Goal: Task Accomplishment & Management: Manage account settings

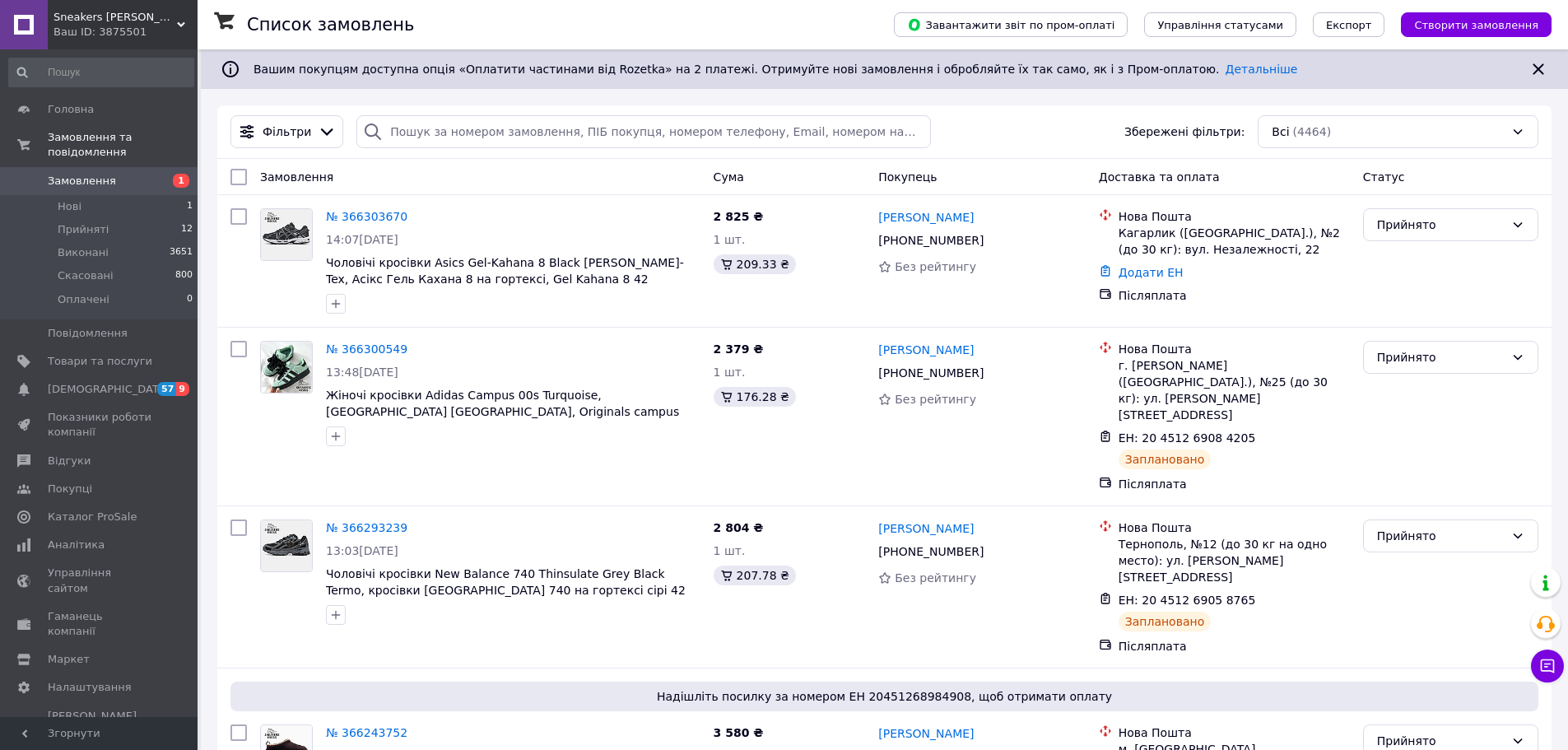
click at [127, 31] on div "Ваш ID: 3875501" at bounding box center [125, 32] width 144 height 15
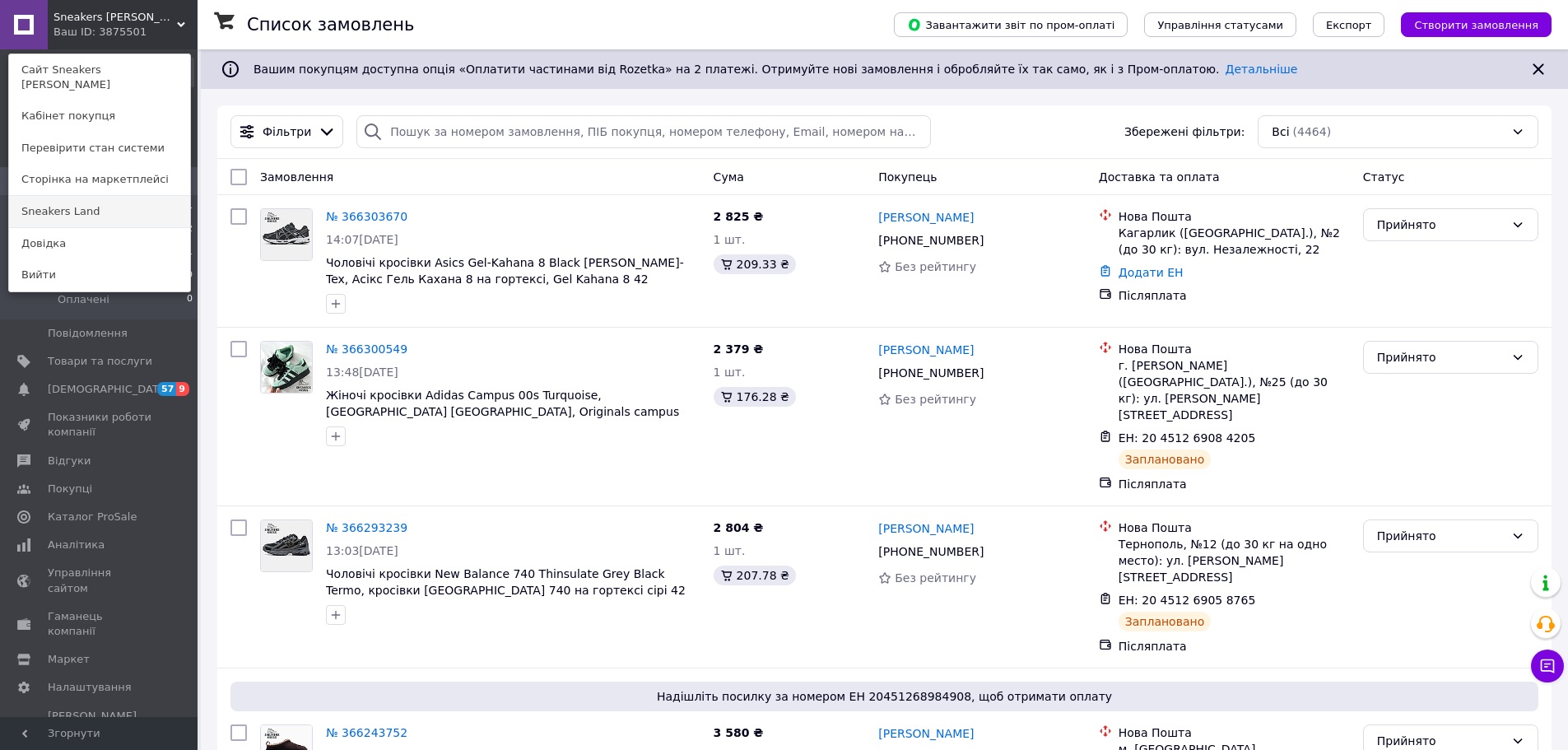
click at [118, 196] on link "Sneakers Land" at bounding box center [100, 211] width 181 height 31
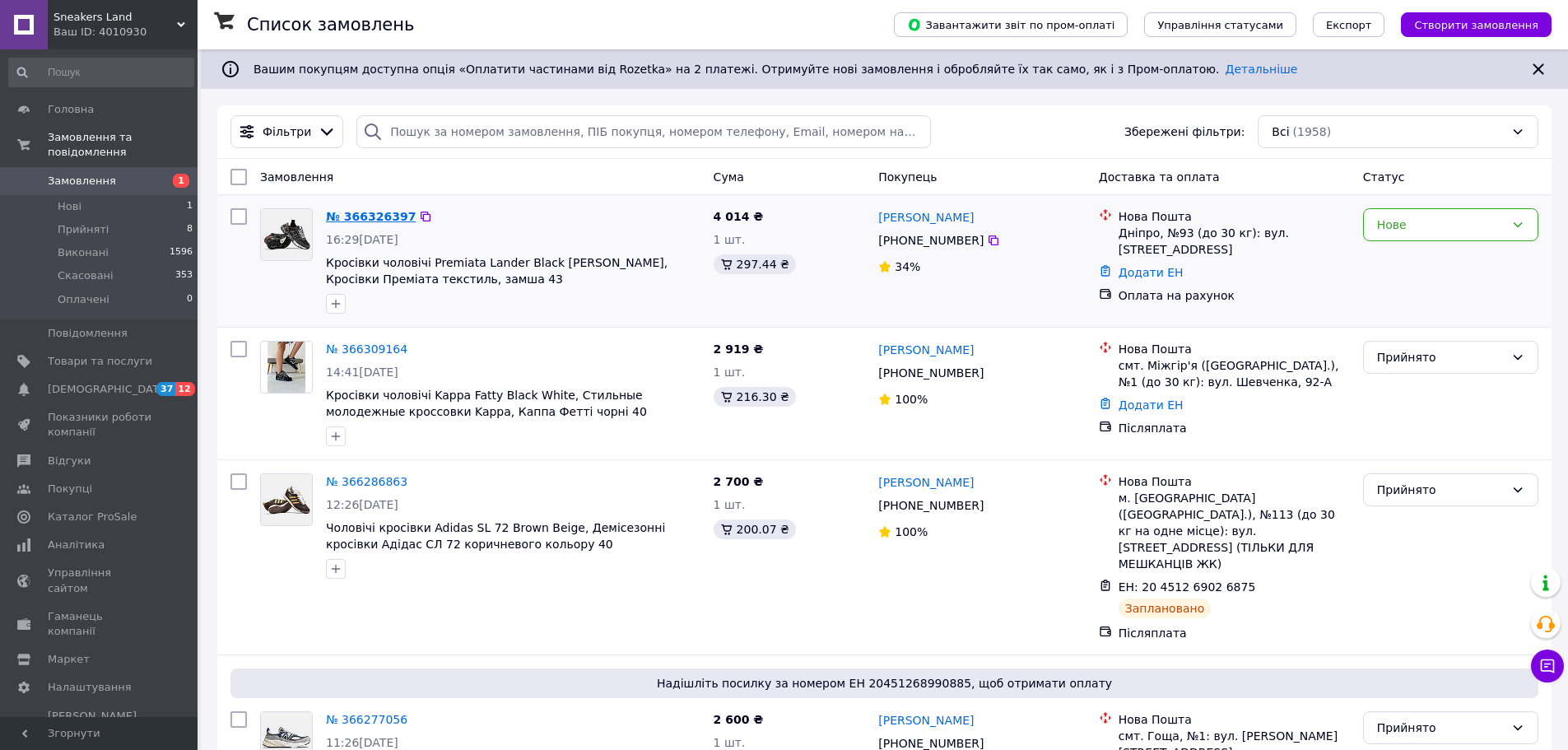
click at [373, 219] on link "№ 366326397" at bounding box center [371, 217] width 90 height 14
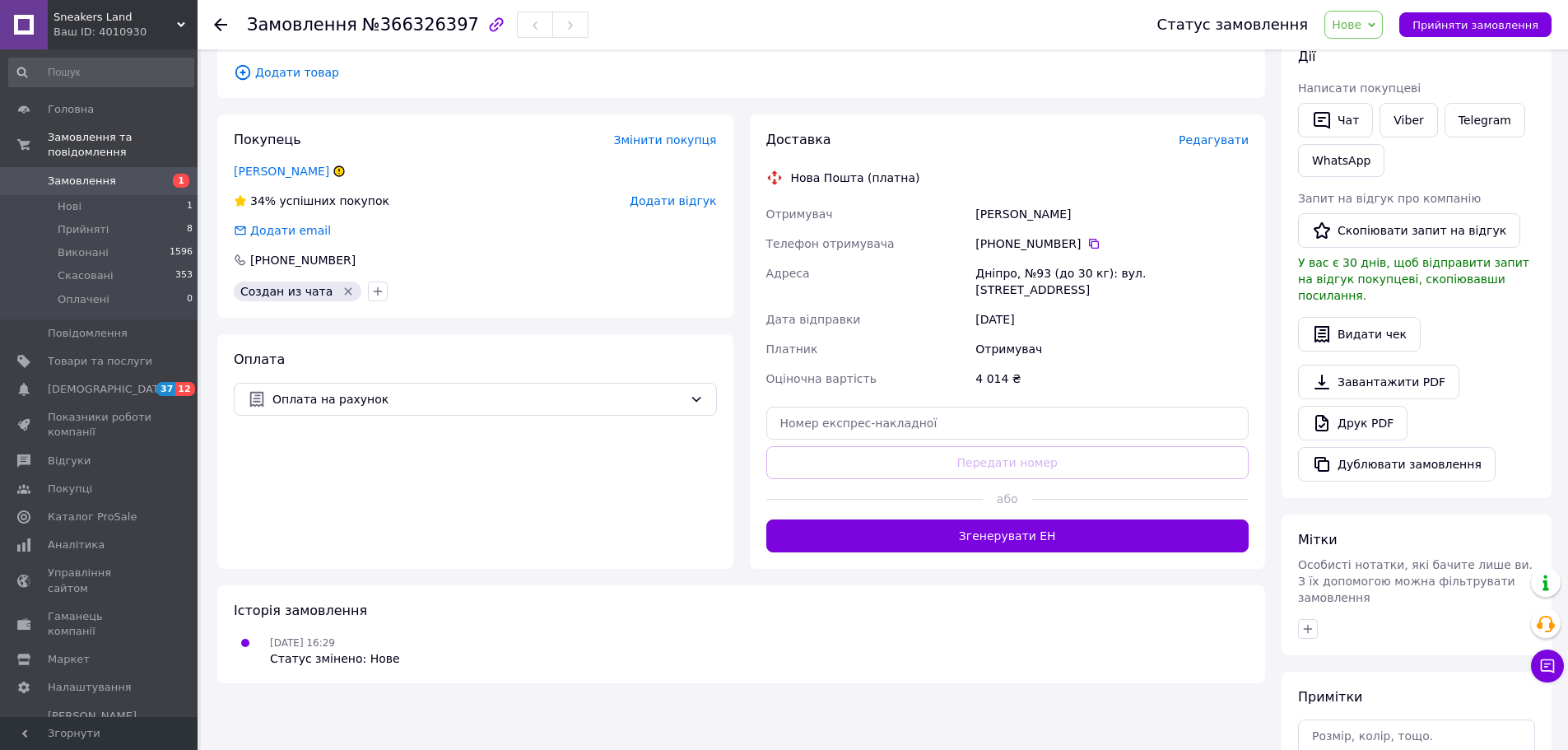
scroll to position [411, 0]
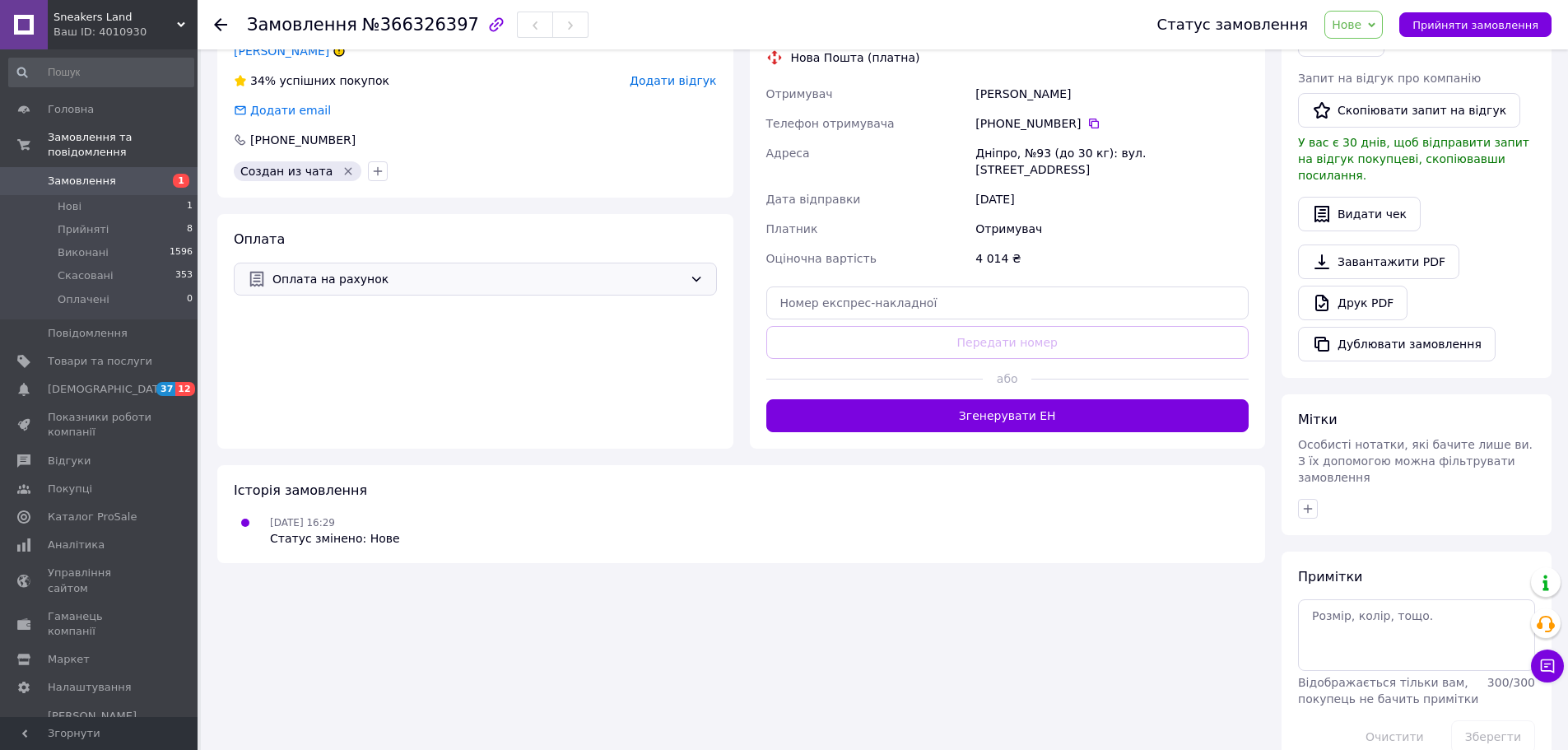
click at [436, 270] on span "Оплата на рахунок" at bounding box center [477, 278] width 410 height 18
click at [360, 356] on span "Післяплата" at bounding box center [487, 361] width 431 height 16
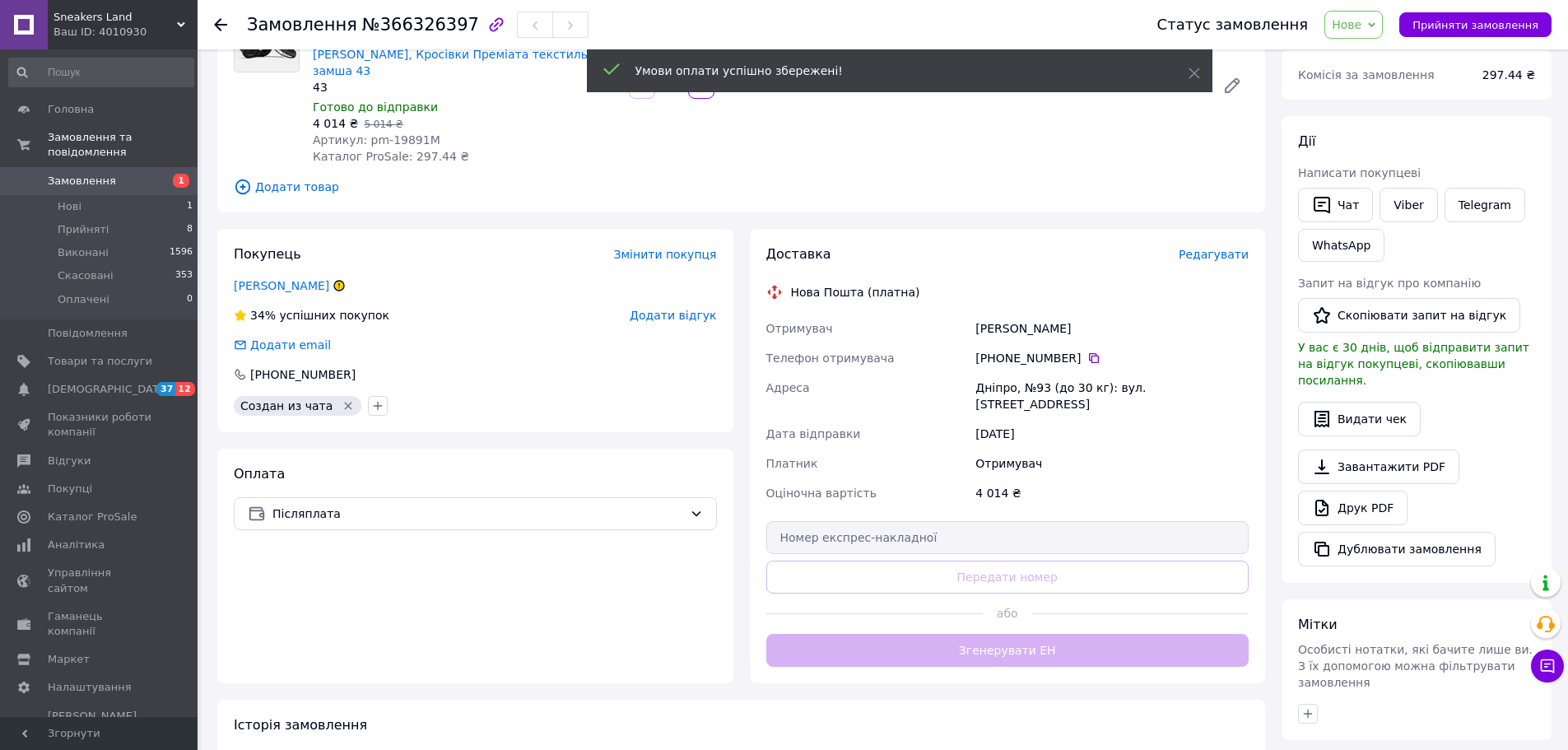
scroll to position [0, 0]
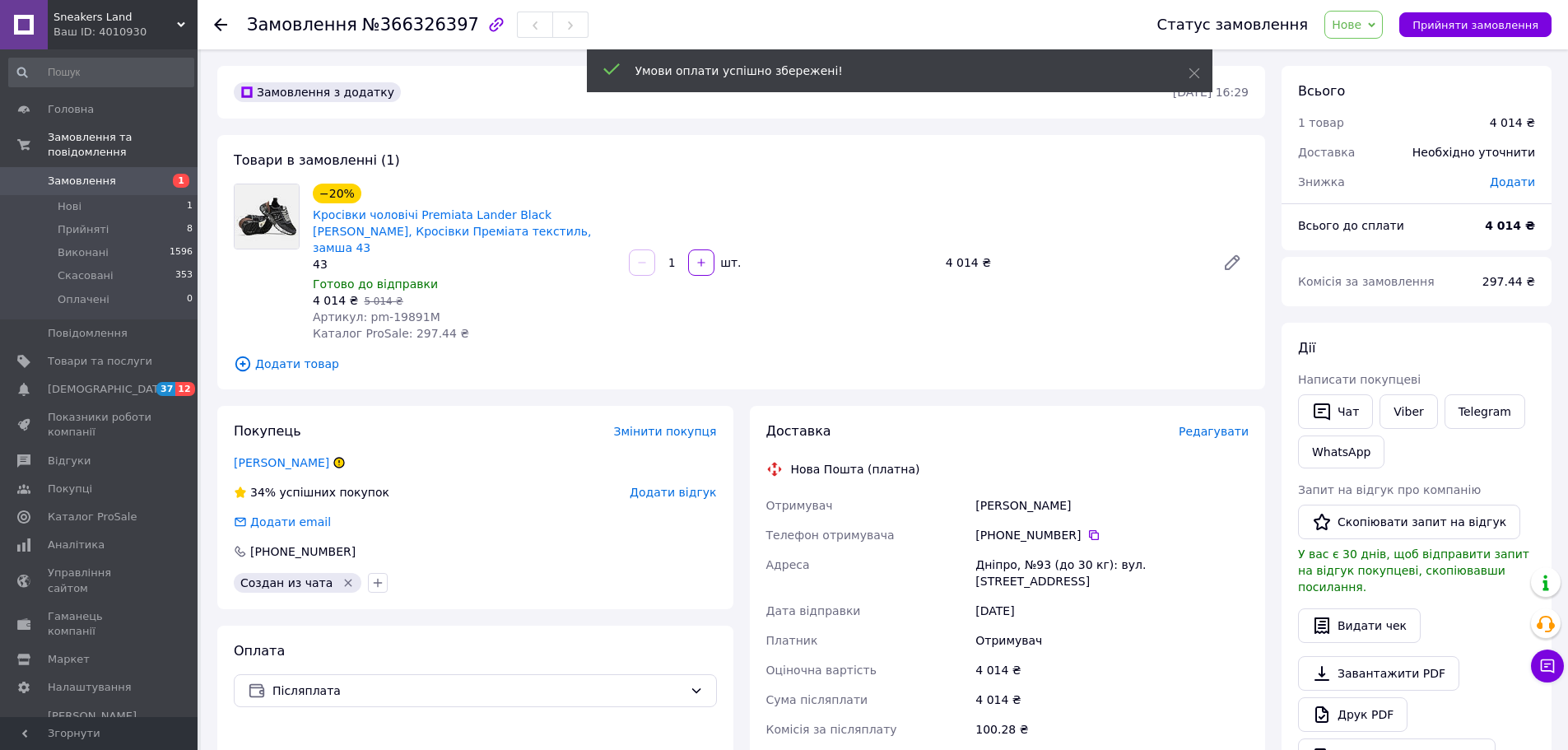
click at [398, 311] on span "Артикул: pm-19891M" at bounding box center [377, 317] width 128 height 14
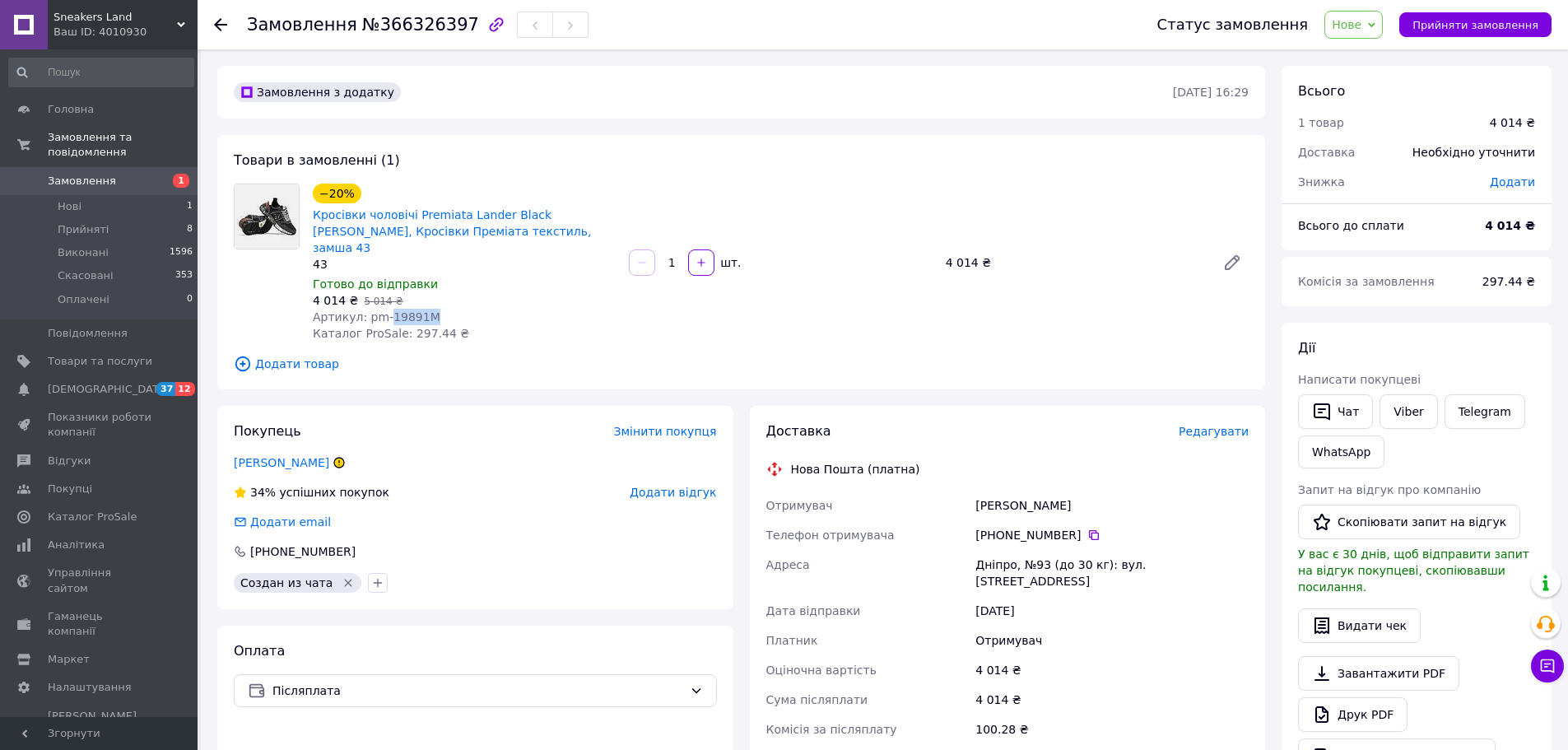
click at [398, 311] on span "Артикул: pm-19891M" at bounding box center [377, 317] width 128 height 14
copy span "19891M"
click at [1329, 405] on icon "button" at bounding box center [1321, 412] width 16 height 17
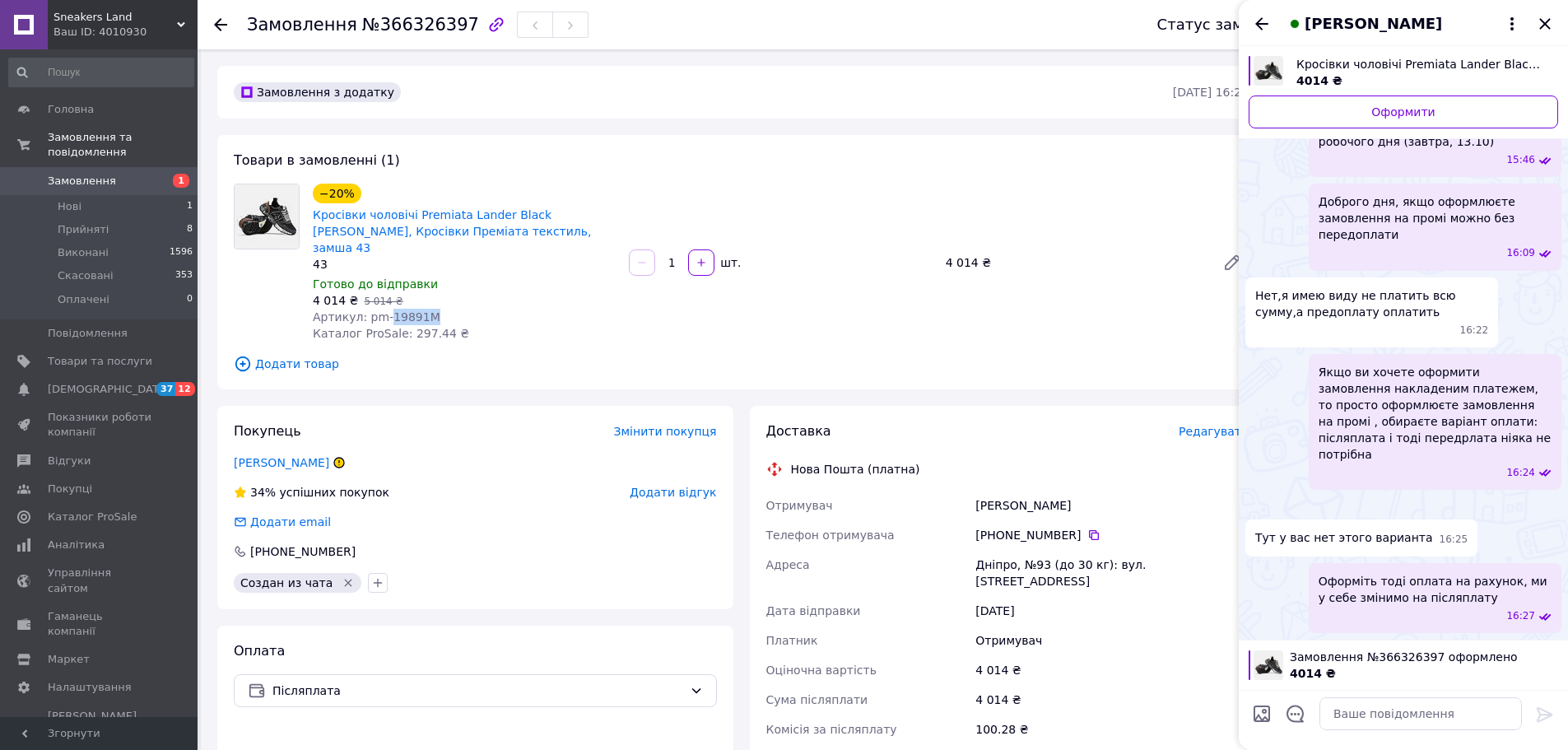
scroll to position [372, 0]
click at [1383, 727] on textarea at bounding box center [1420, 714] width 202 height 33
paste textarea "дякую за замовлення) Відправка на сьогодні/завтра, після відправки Вам надійде …"
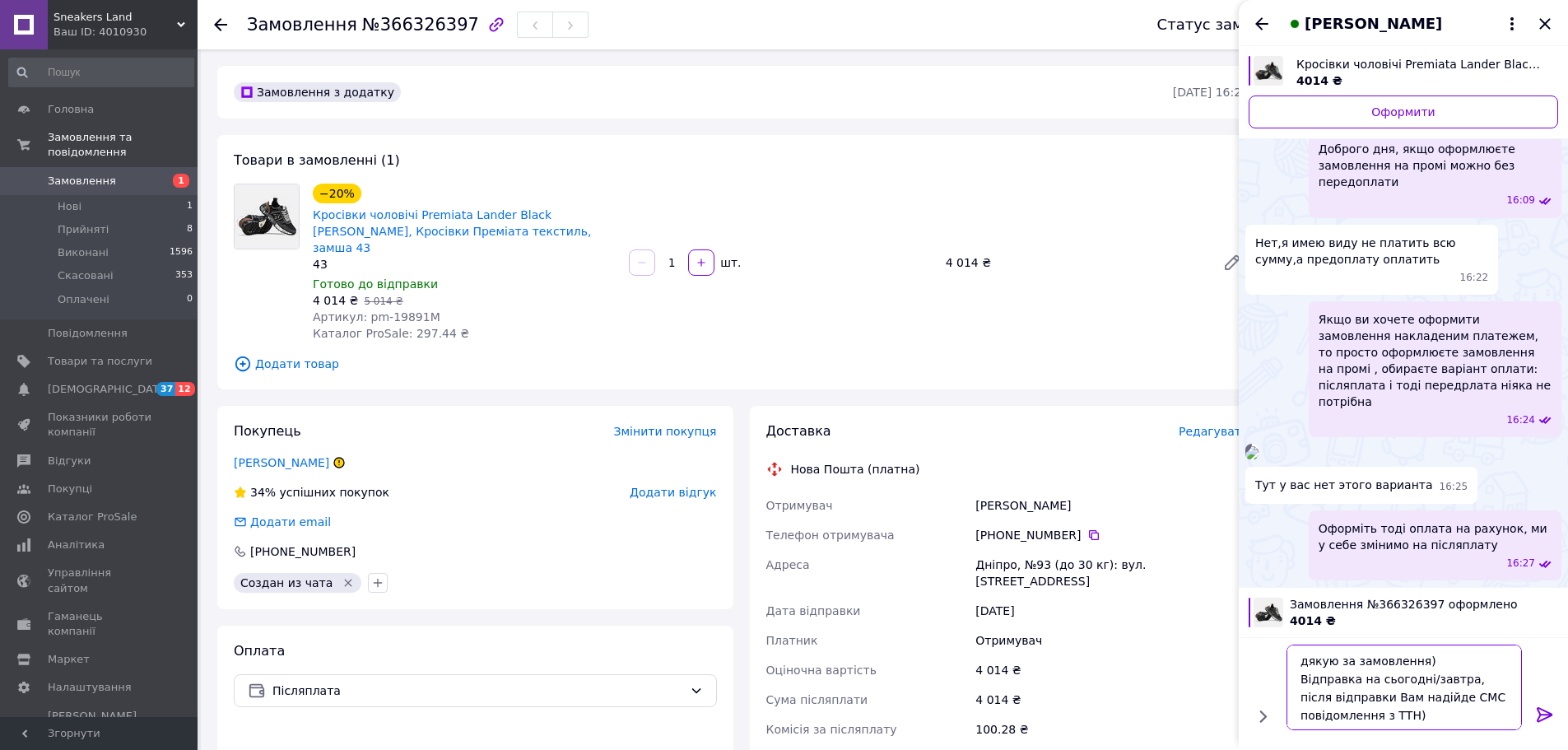
drag, startPoint x: 1418, startPoint y: 675, endPoint x: 1372, endPoint y: 682, distance: 46.5
click at [1372, 682] on textarea "дякую за замовлення) Відправка на сьогодні/завтра, після відправки Вам надійде …" at bounding box center [1404, 687] width 235 height 85
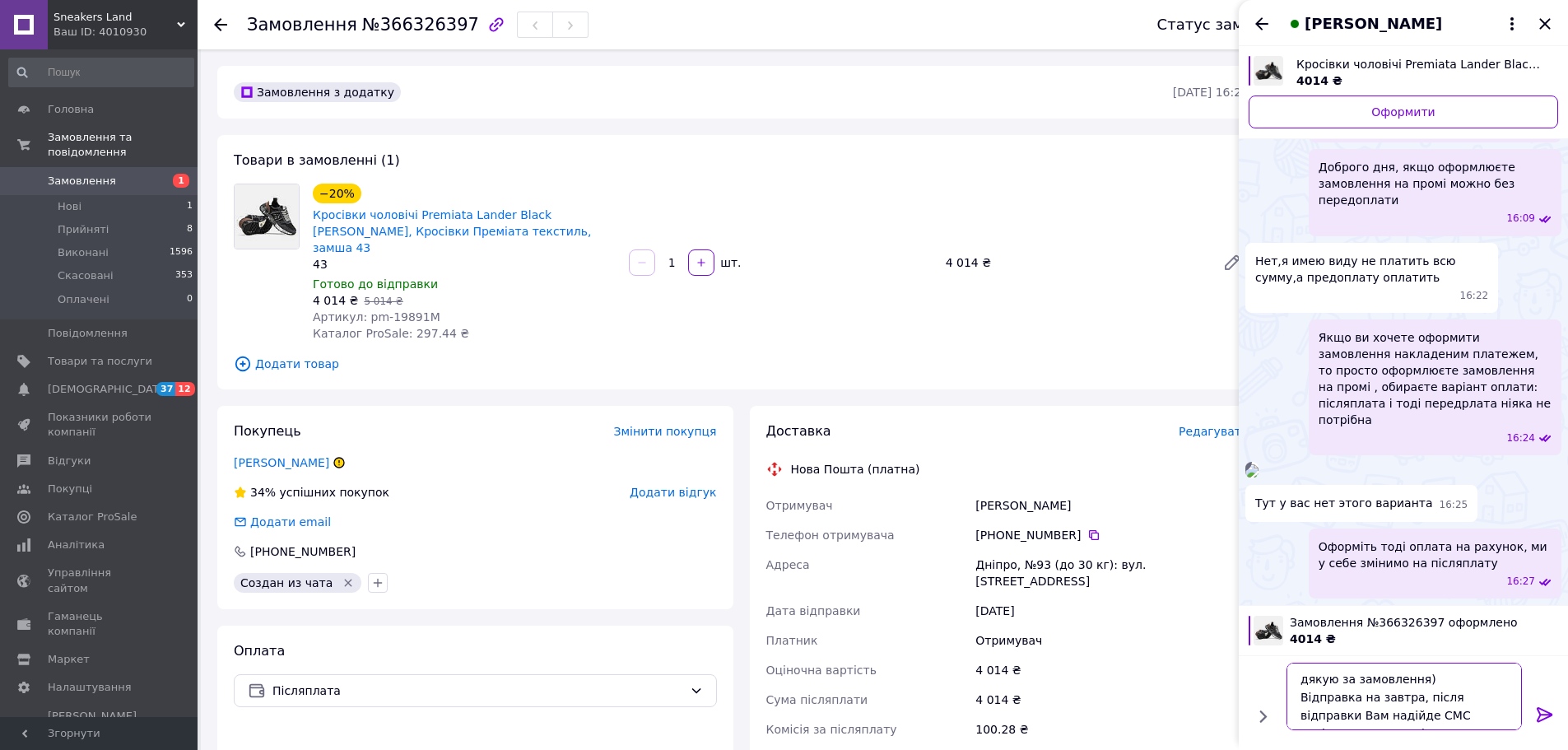
type textarea "дякую за замовлення) Відправка на завтра, після відправки Вам надійде СМС повід…"
click at [1541, 709] on icon at bounding box center [1544, 714] width 15 height 15
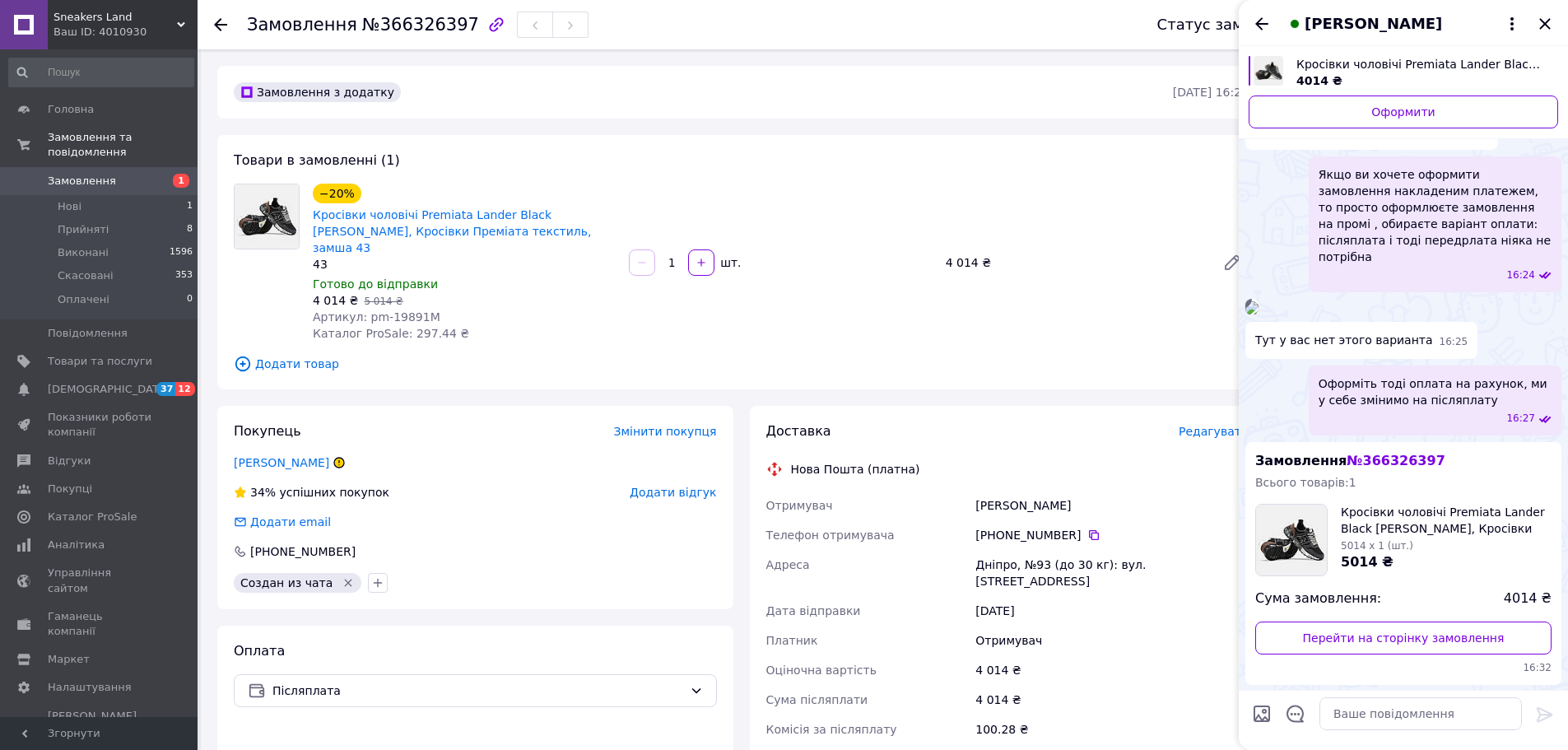
scroll to position [665, 0]
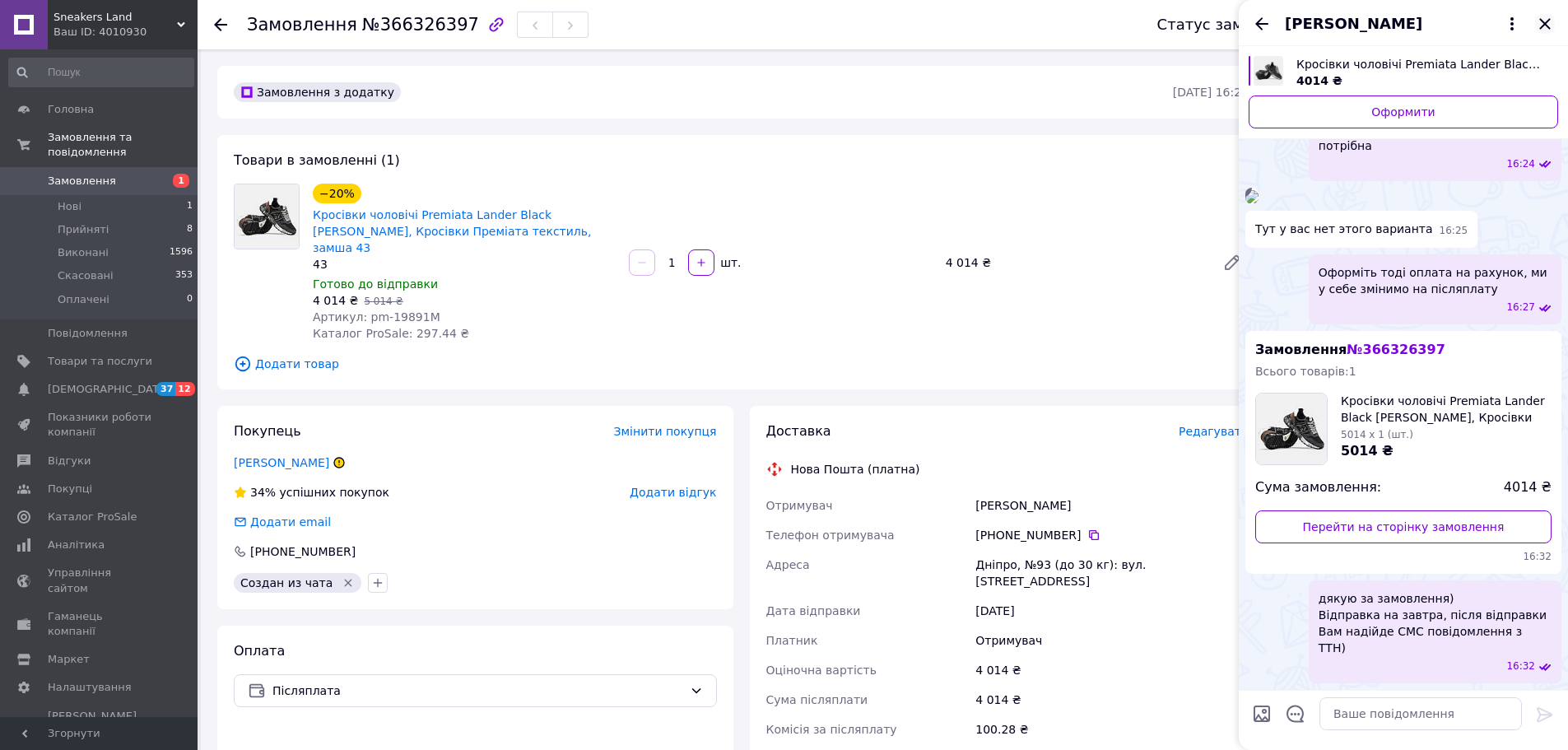
click at [1542, 25] on icon "Закрити" at bounding box center [1544, 24] width 19 height 19
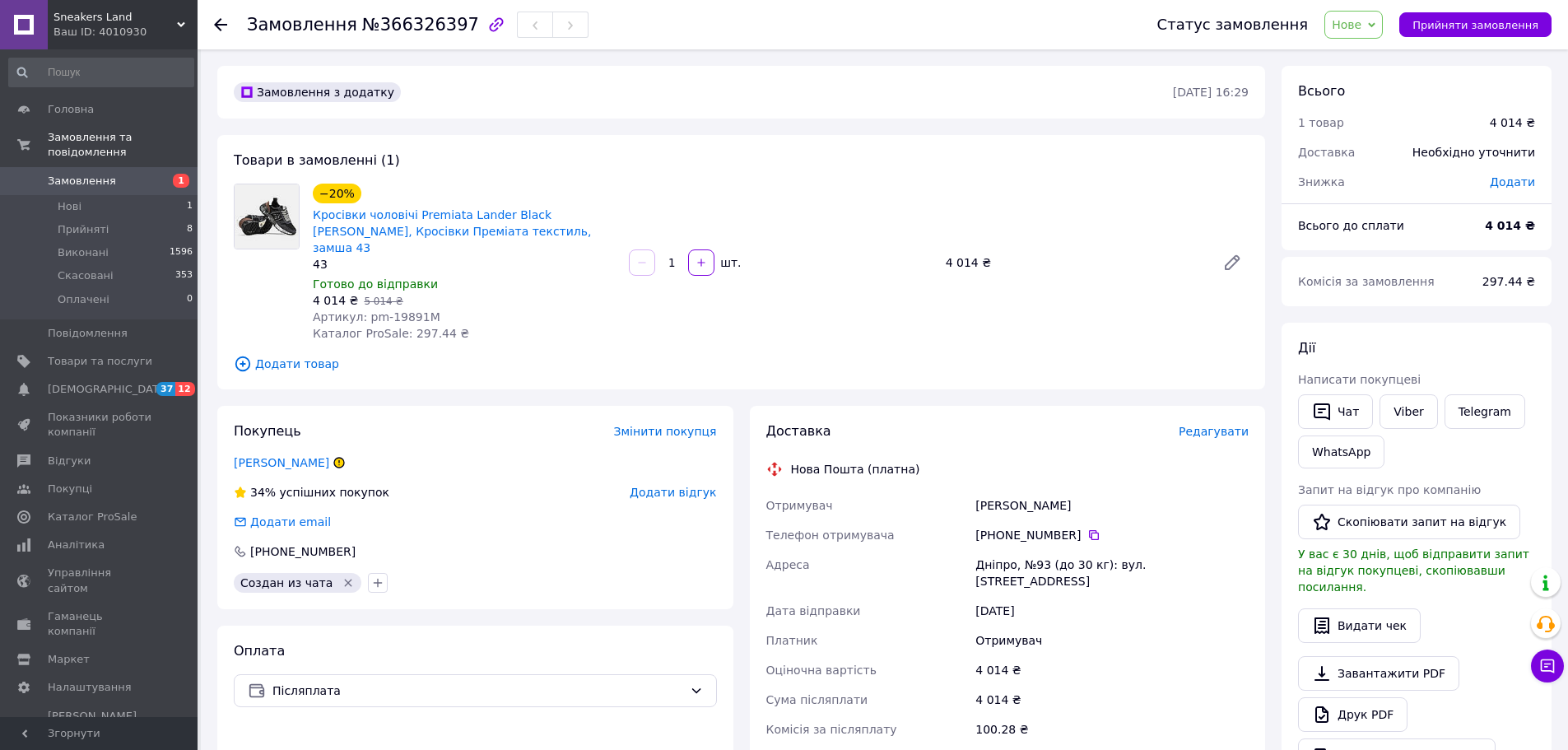
click at [85, 174] on span "Замовлення" at bounding box center [81, 181] width 69 height 15
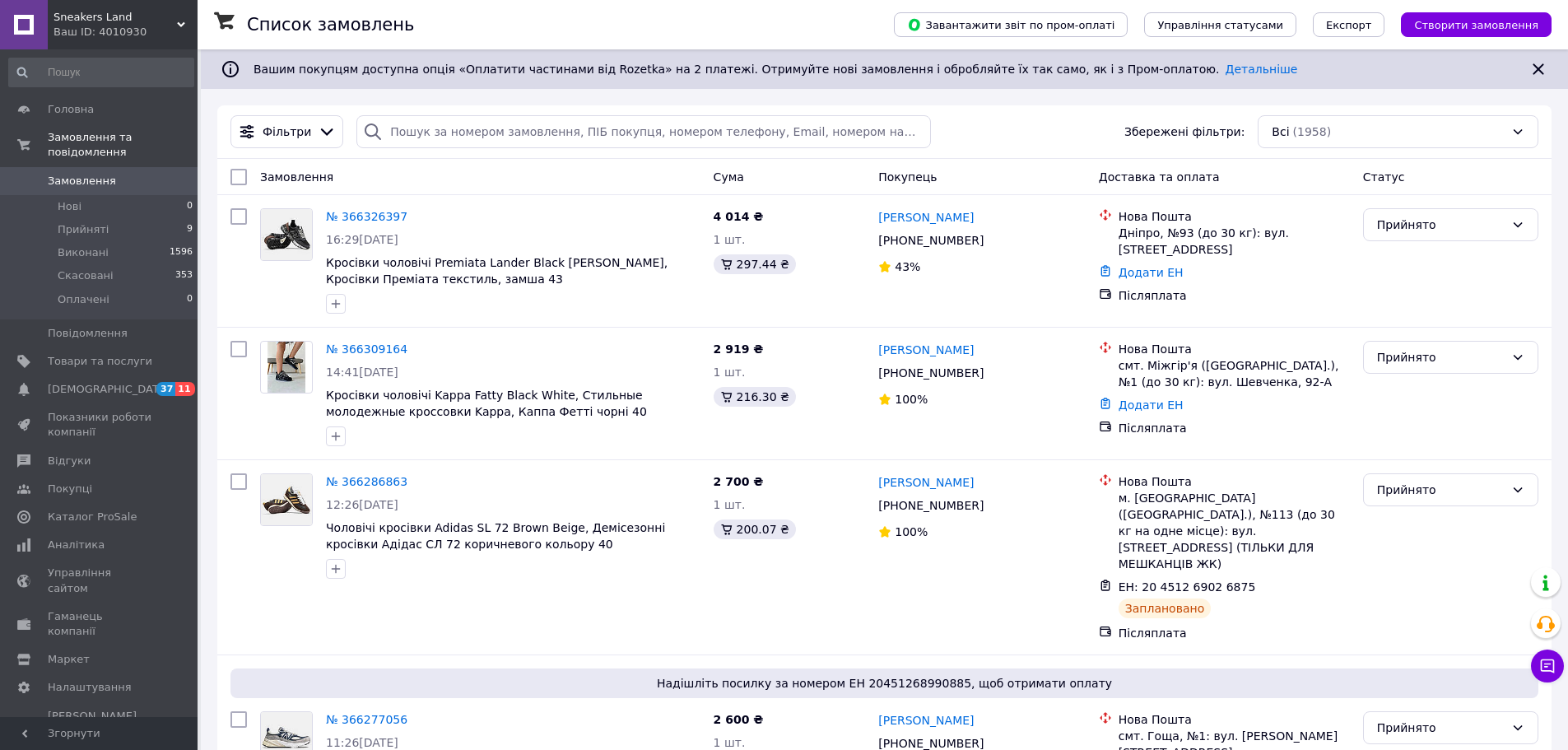
click at [1560, 653] on div "Чат з покупцем" at bounding box center [1547, 665] width 33 height 33
click at [1551, 663] on icon at bounding box center [1547, 665] width 16 height 16
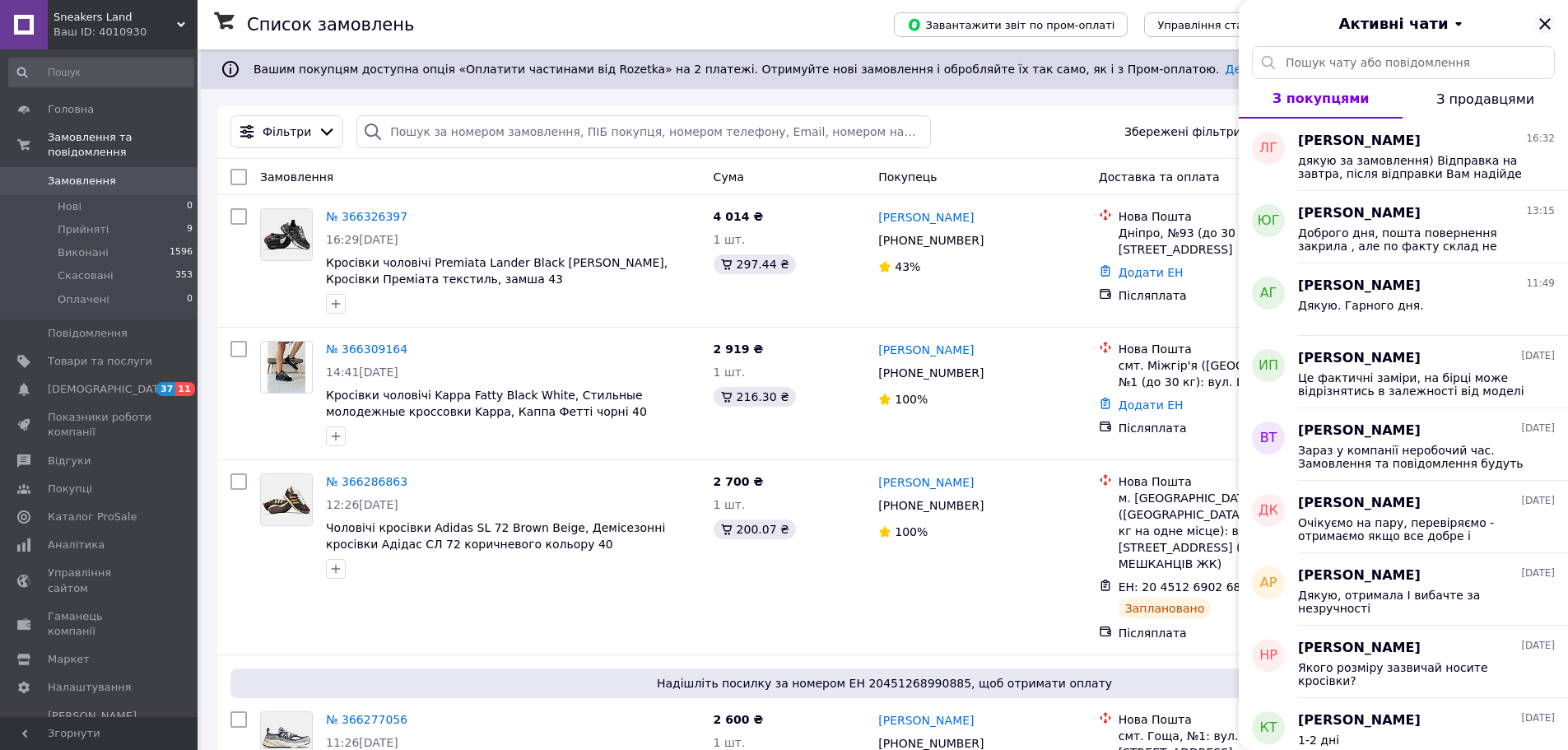
click at [1543, 20] on icon "Закрити" at bounding box center [1544, 24] width 19 height 19
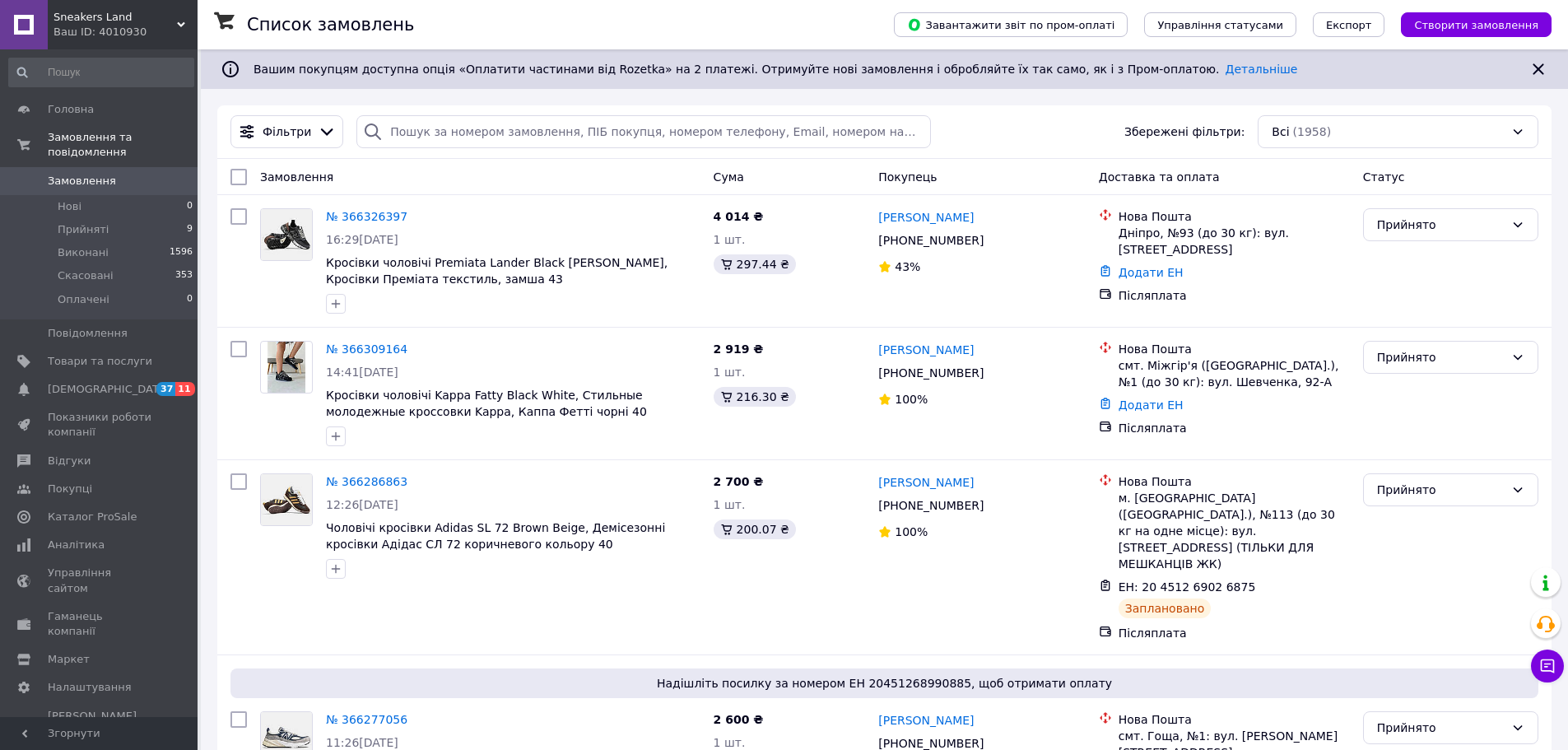
drag, startPoint x: 138, startPoint y: 24, endPoint x: 137, endPoint y: 43, distance: 19.0
click at [138, 24] on span "Sneakers Land" at bounding box center [115, 18] width 124 height 15
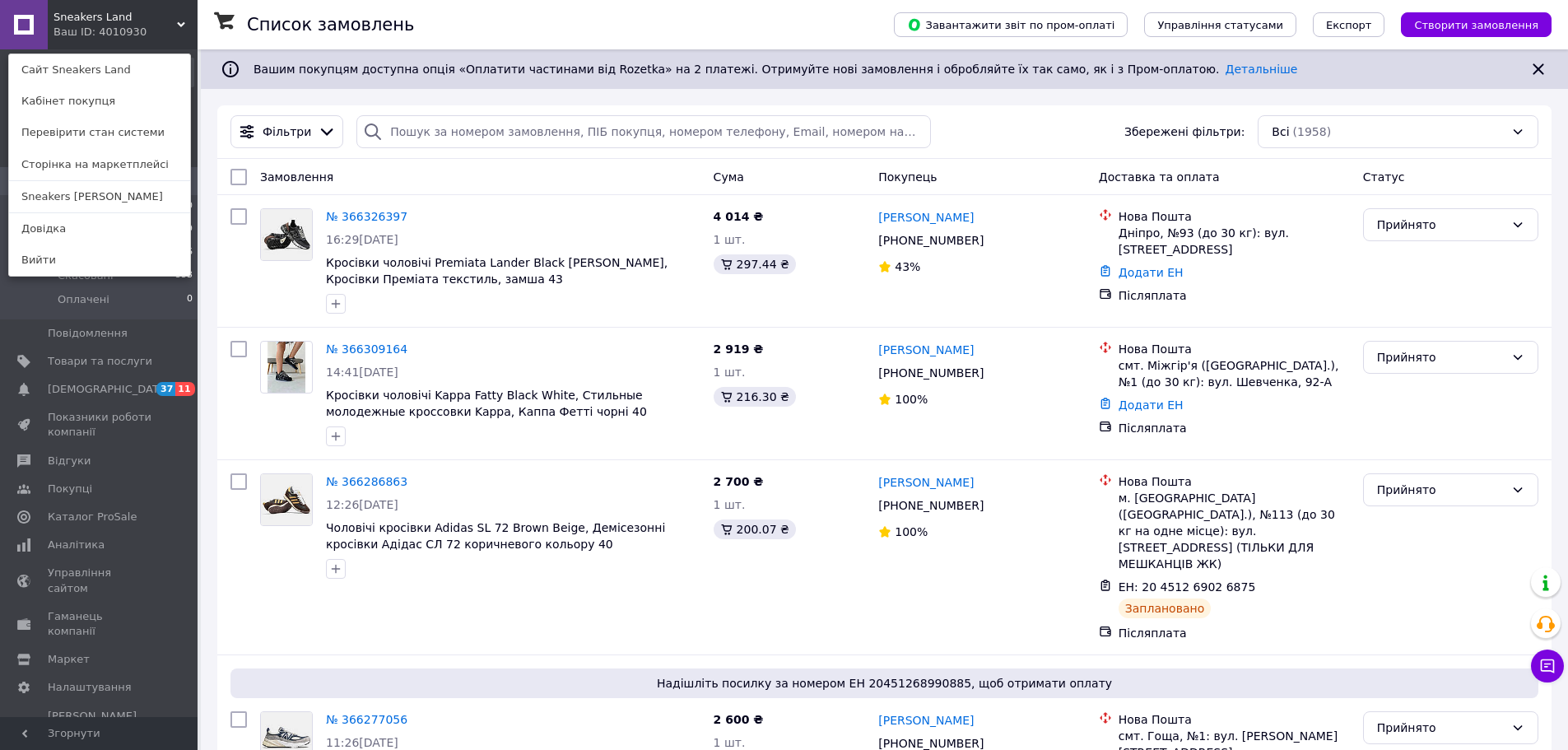
click at [96, 196] on link "Sneakers [PERSON_NAME]" at bounding box center [100, 196] width 181 height 31
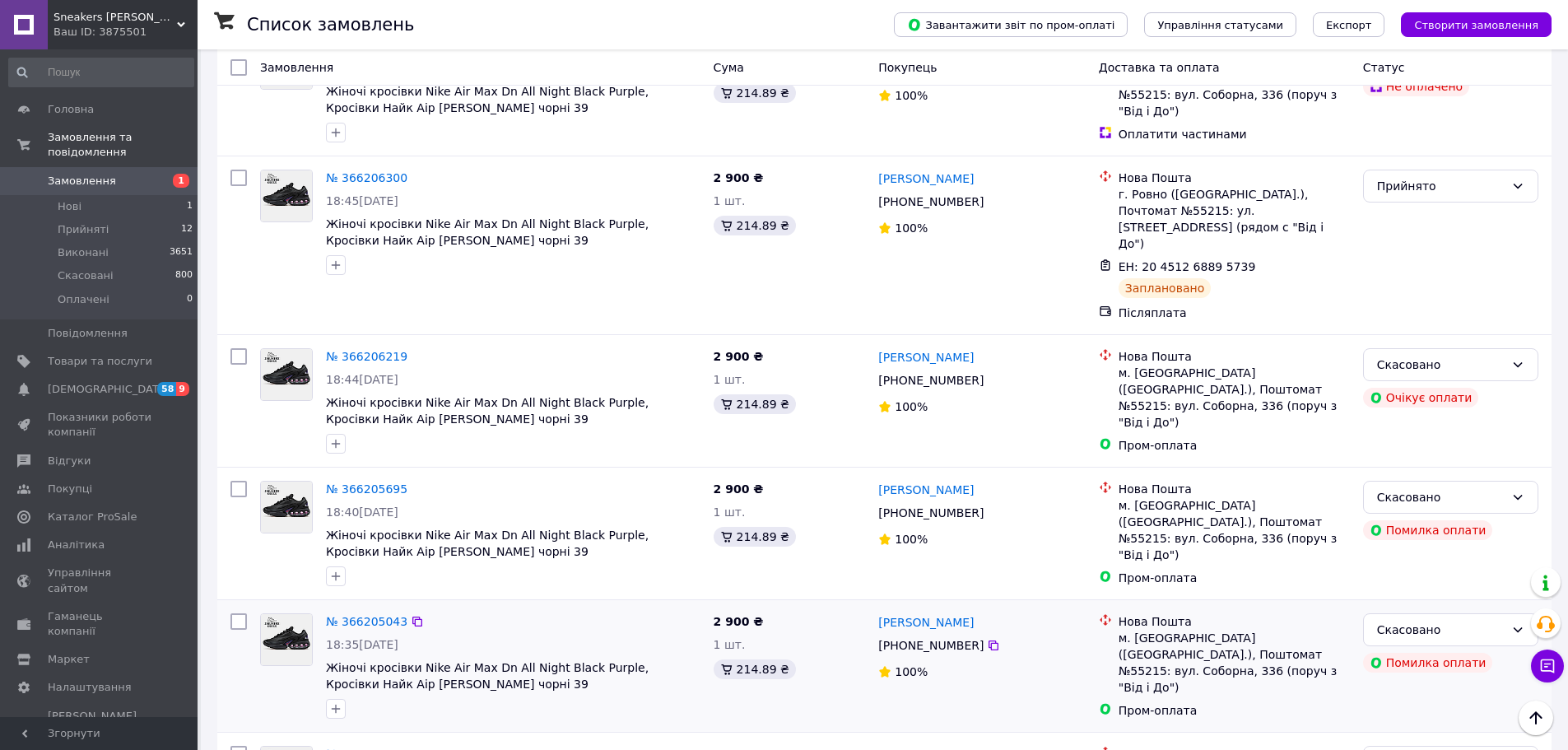
scroll to position [1153, 0]
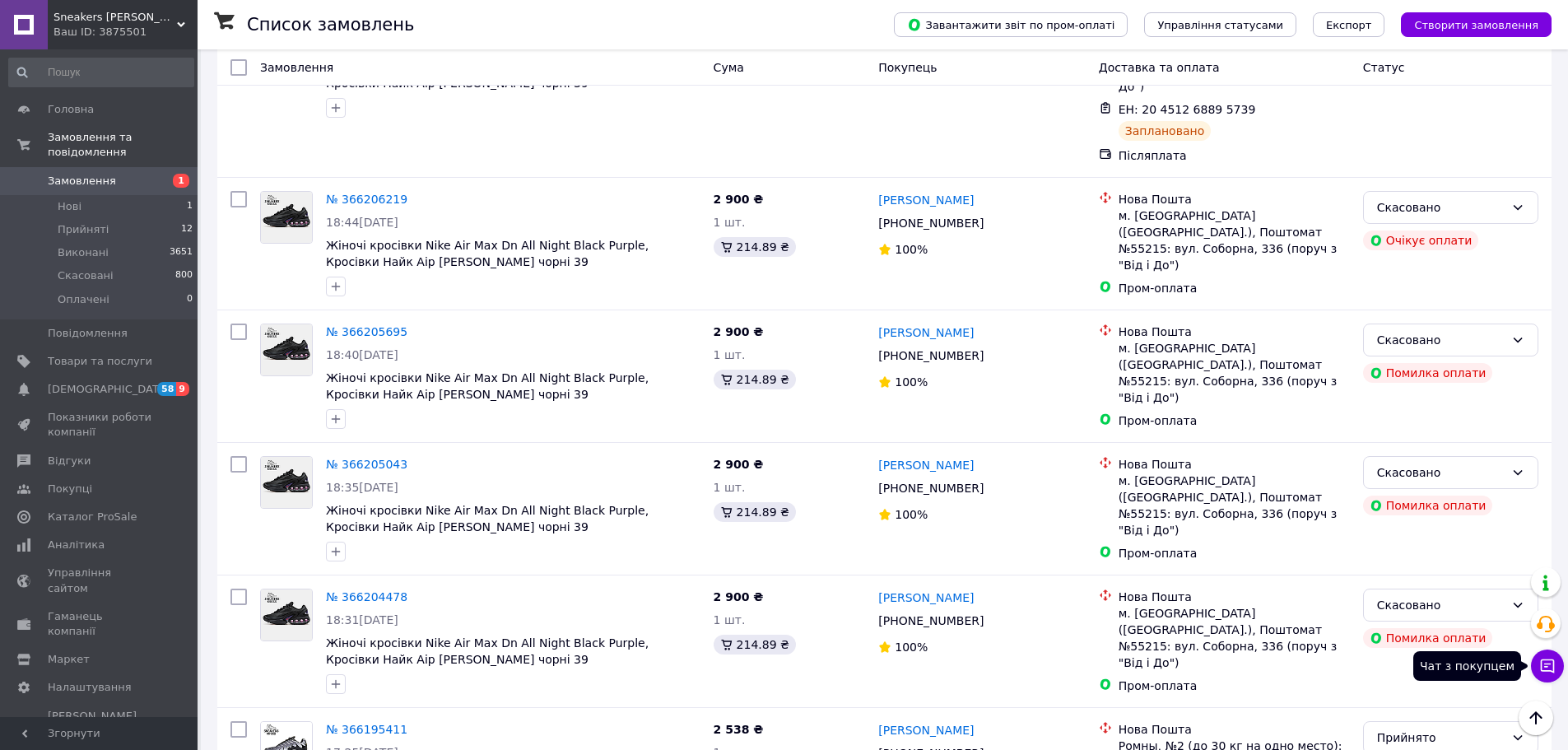
click at [1544, 668] on icon at bounding box center [1547, 665] width 16 height 16
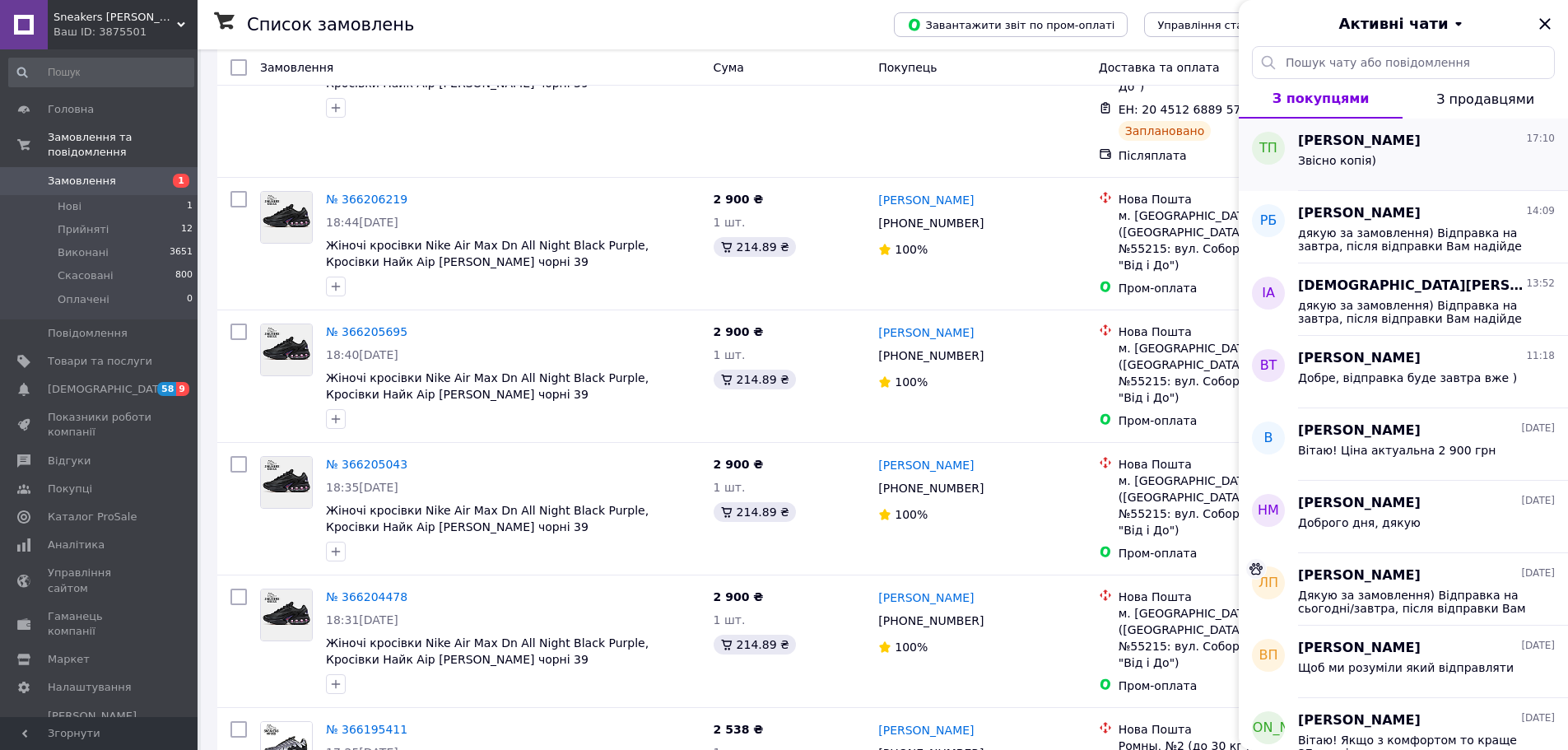
click at [1428, 167] on div "Звісно копія)" at bounding box center [1426, 163] width 256 height 26
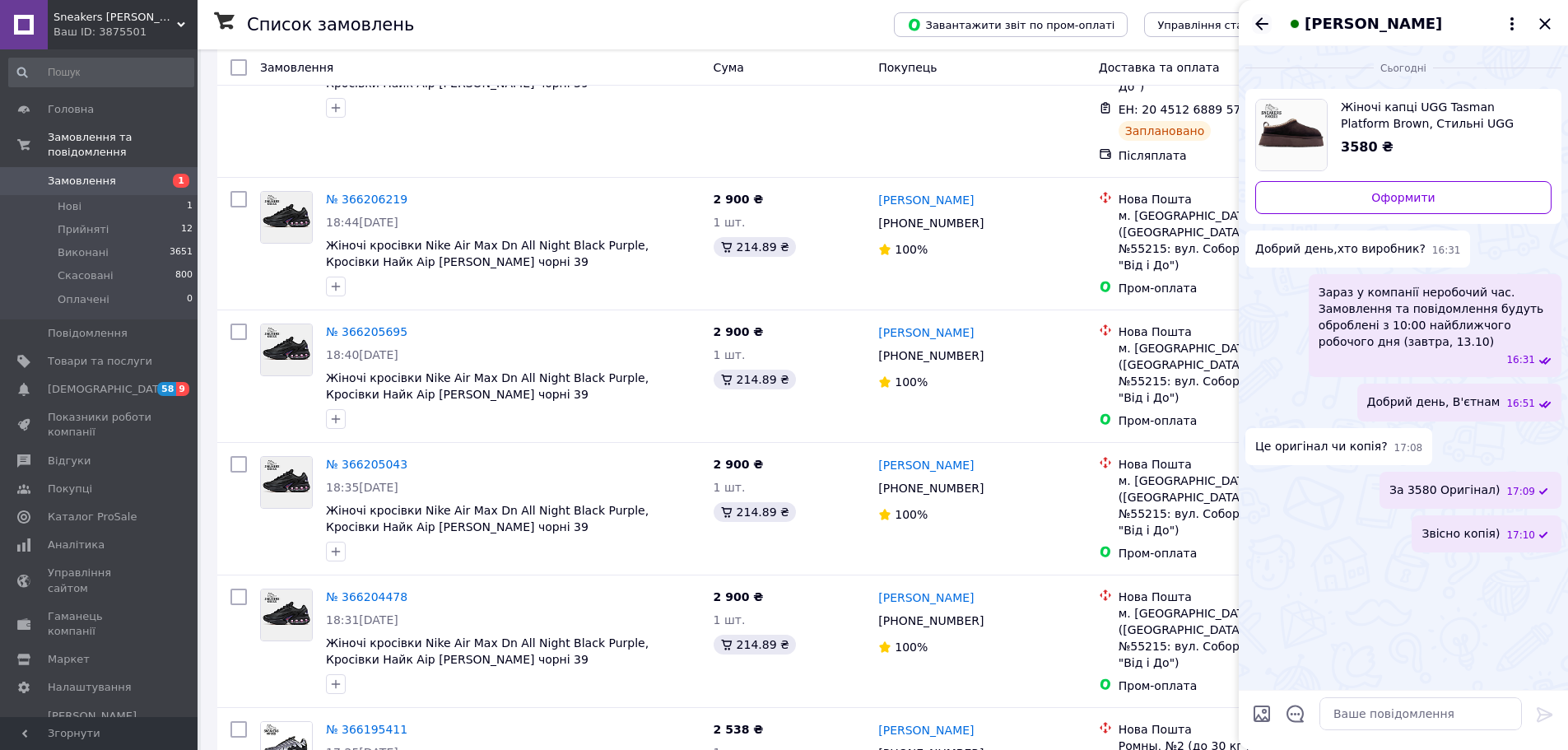
click at [1261, 24] on icon "Назад" at bounding box center [1262, 23] width 14 height 13
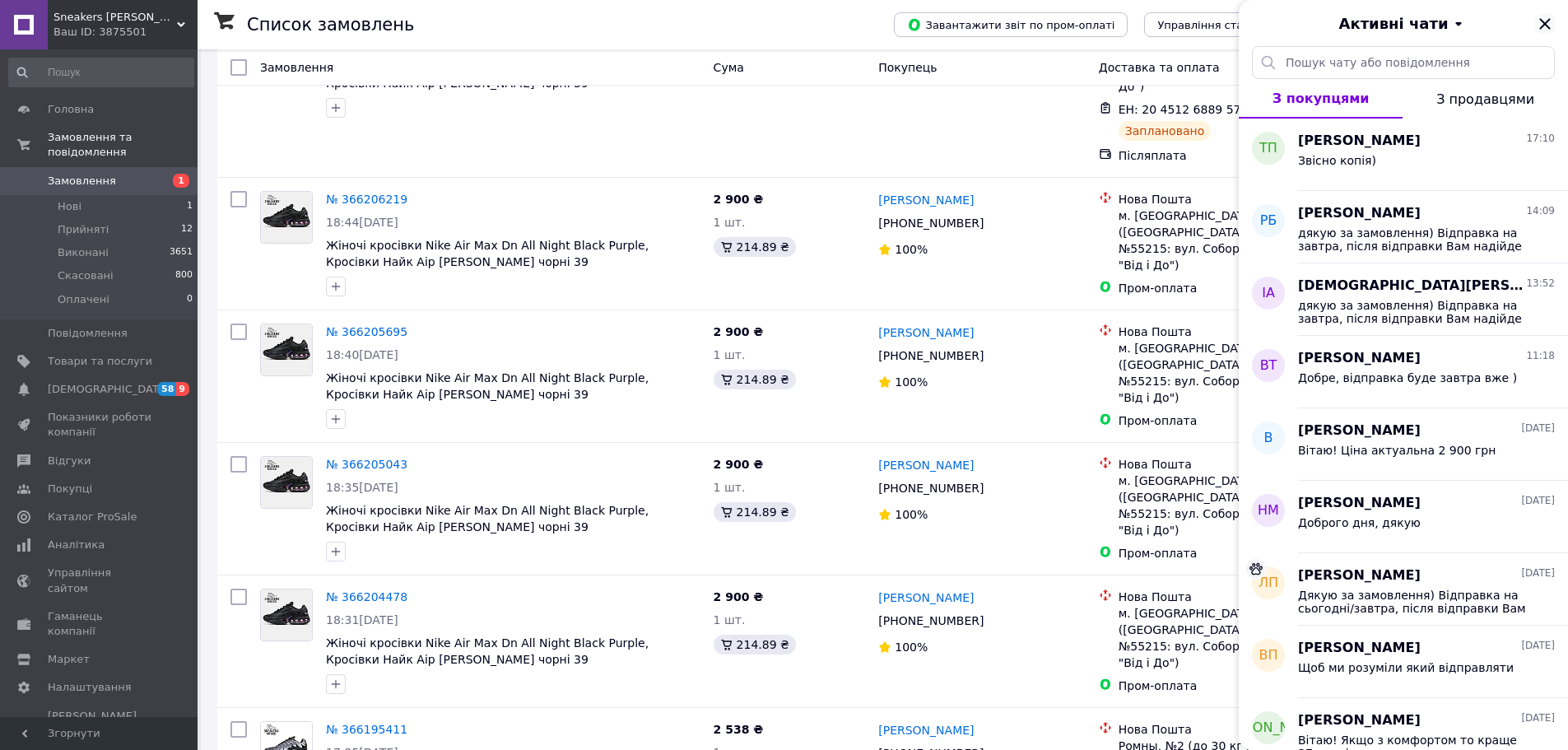
click at [1543, 19] on icon "Закрити" at bounding box center [1544, 24] width 19 height 19
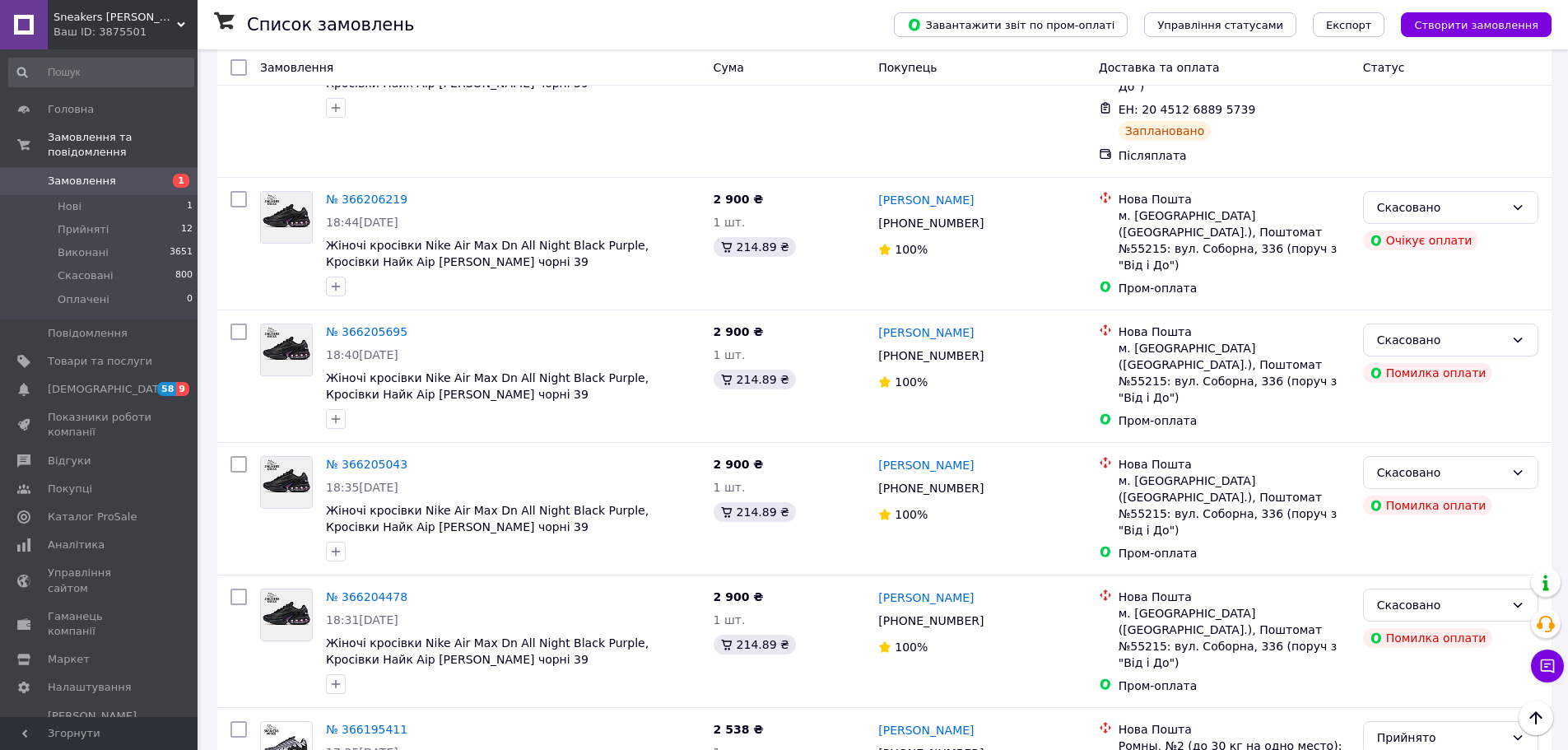
click at [108, 28] on div "Ваш ID: 3875501" at bounding box center [125, 32] width 144 height 15
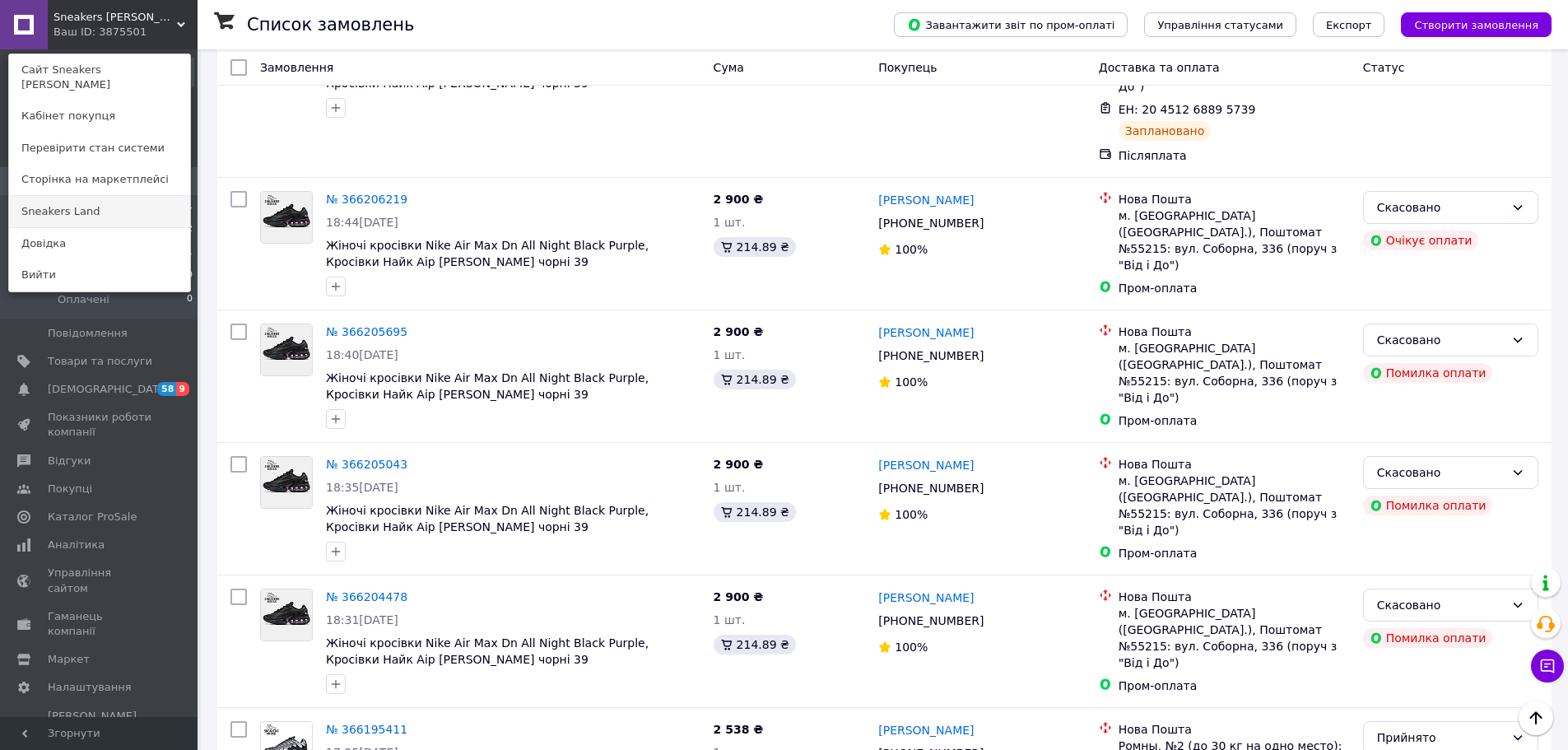
click at [129, 207] on link "Sneakers Land" at bounding box center [100, 211] width 181 height 31
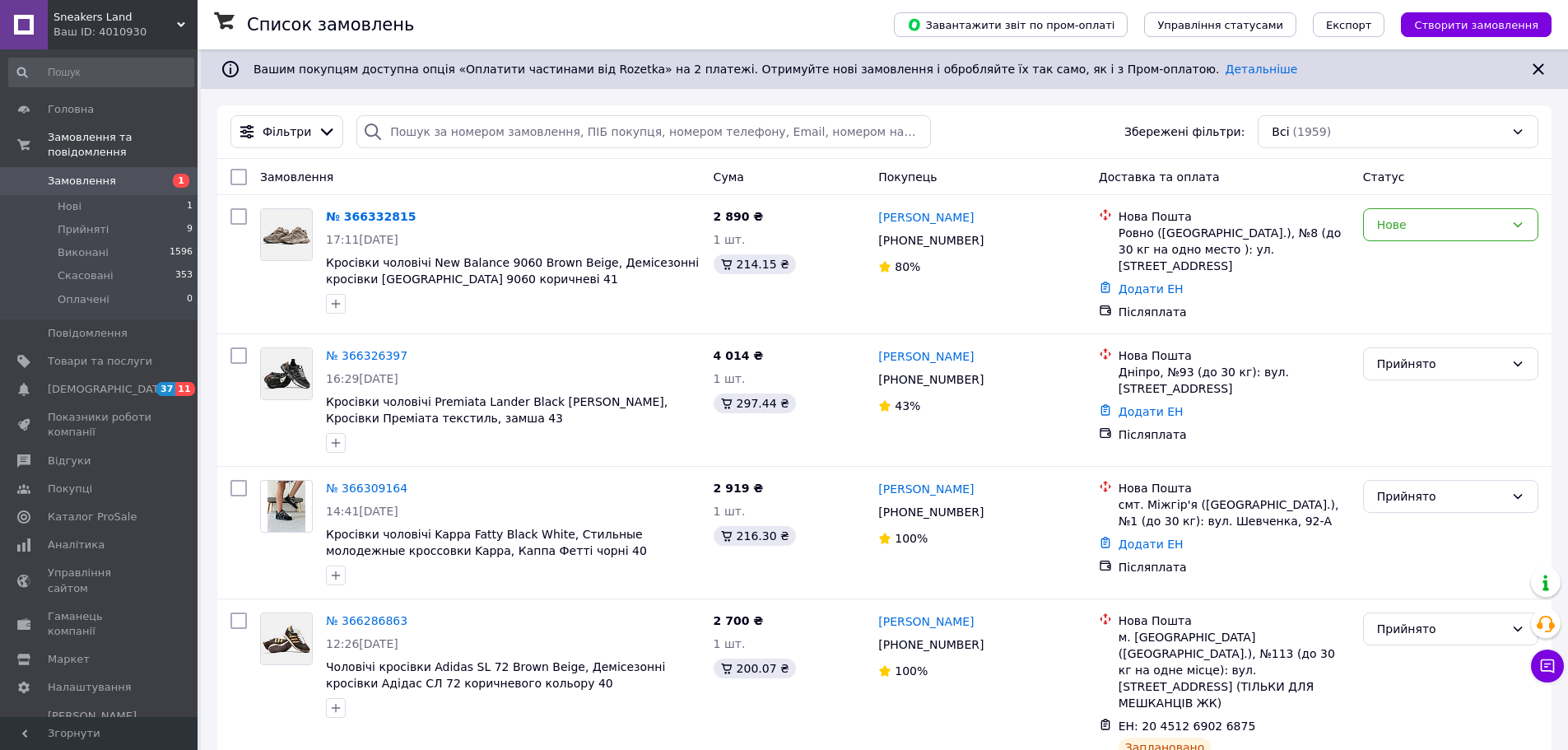
click at [383, 223] on link "№ 366332815" at bounding box center [371, 217] width 90 height 14
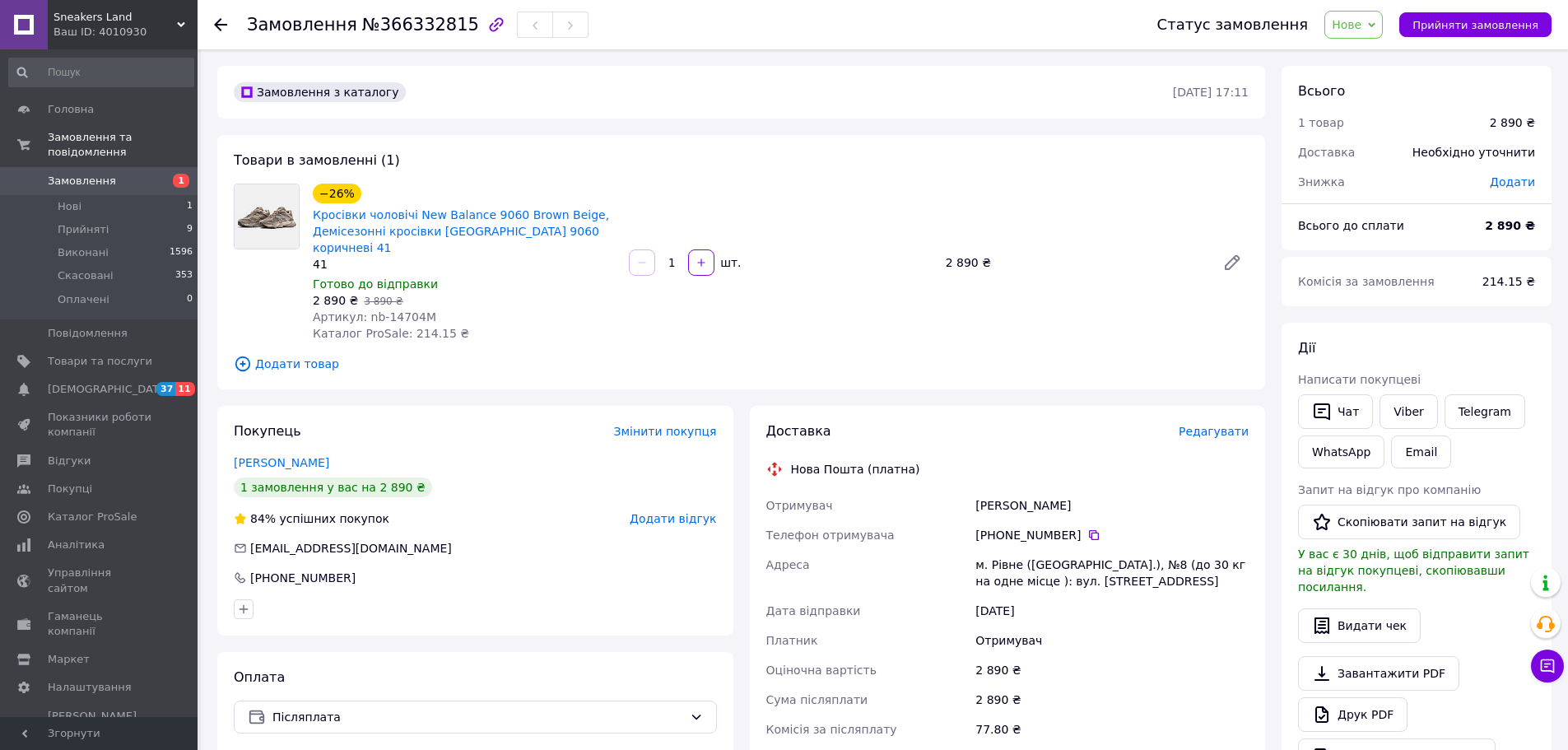
drag, startPoint x: 85, startPoint y: 167, endPoint x: 349, endPoint y: 25, distance: 299.8
click at [85, 174] on span "Замовлення" at bounding box center [81, 181] width 69 height 15
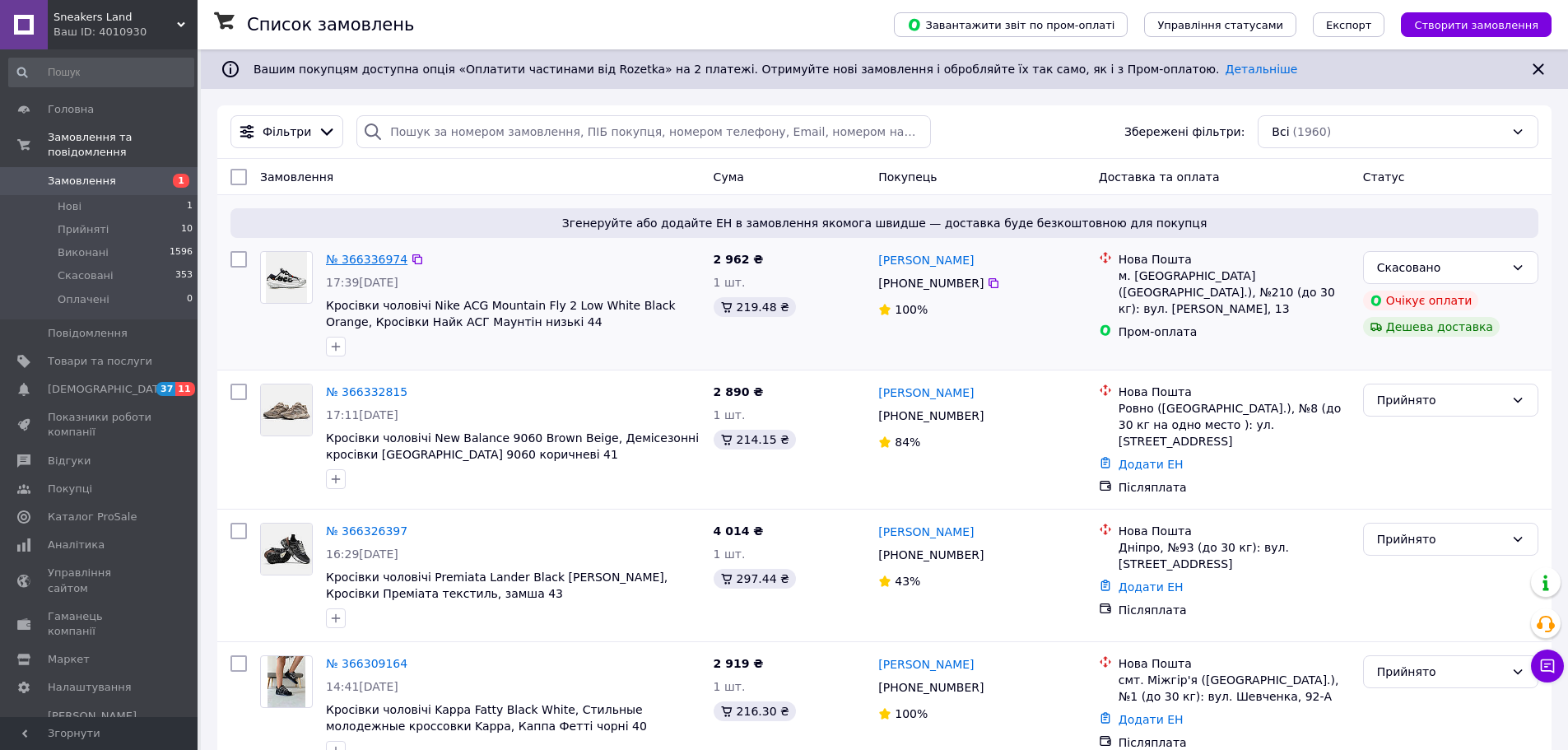
click at [376, 255] on link "№ 366336974" at bounding box center [366, 260] width 81 height 14
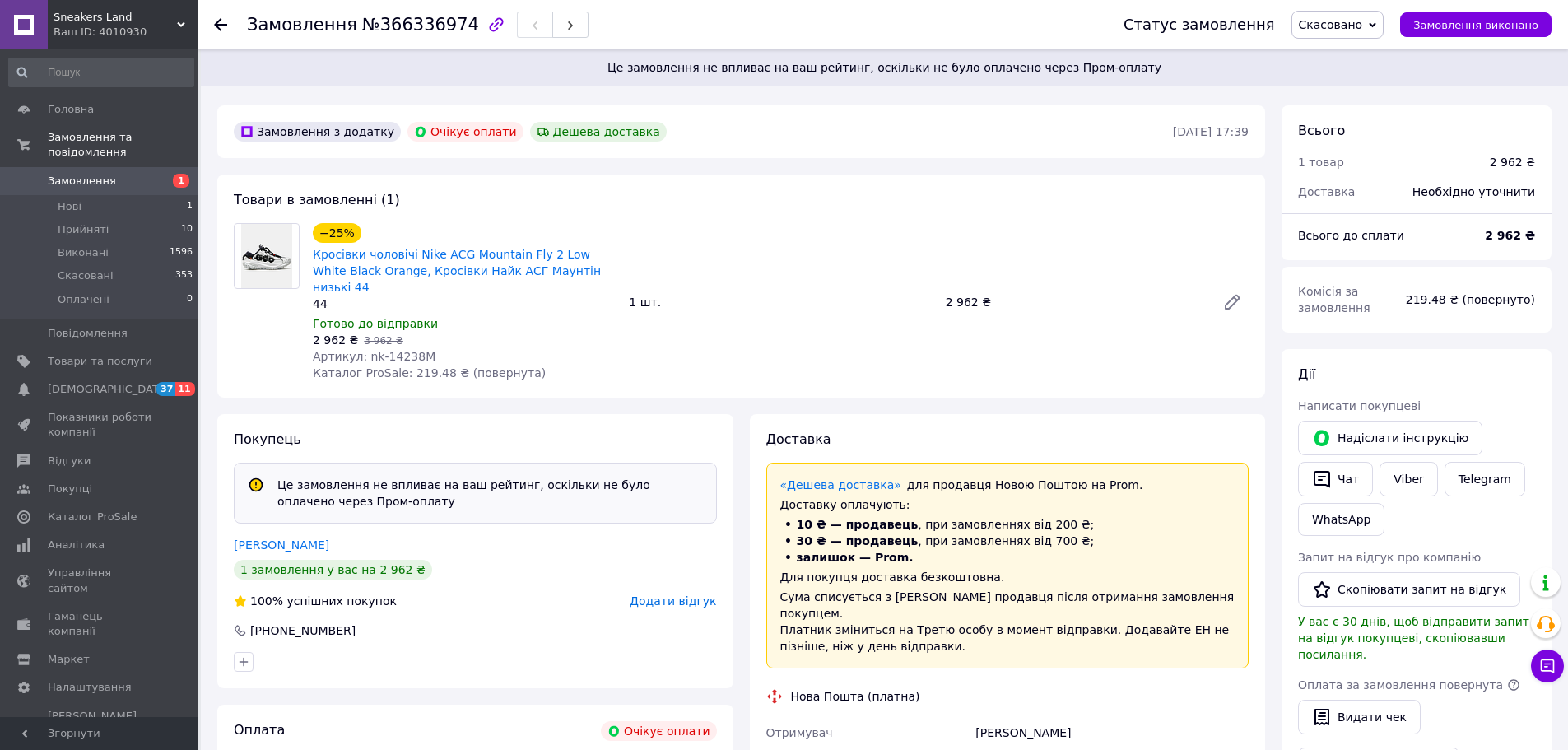
click at [130, 17] on span "Sneakers Land" at bounding box center [115, 18] width 124 height 15
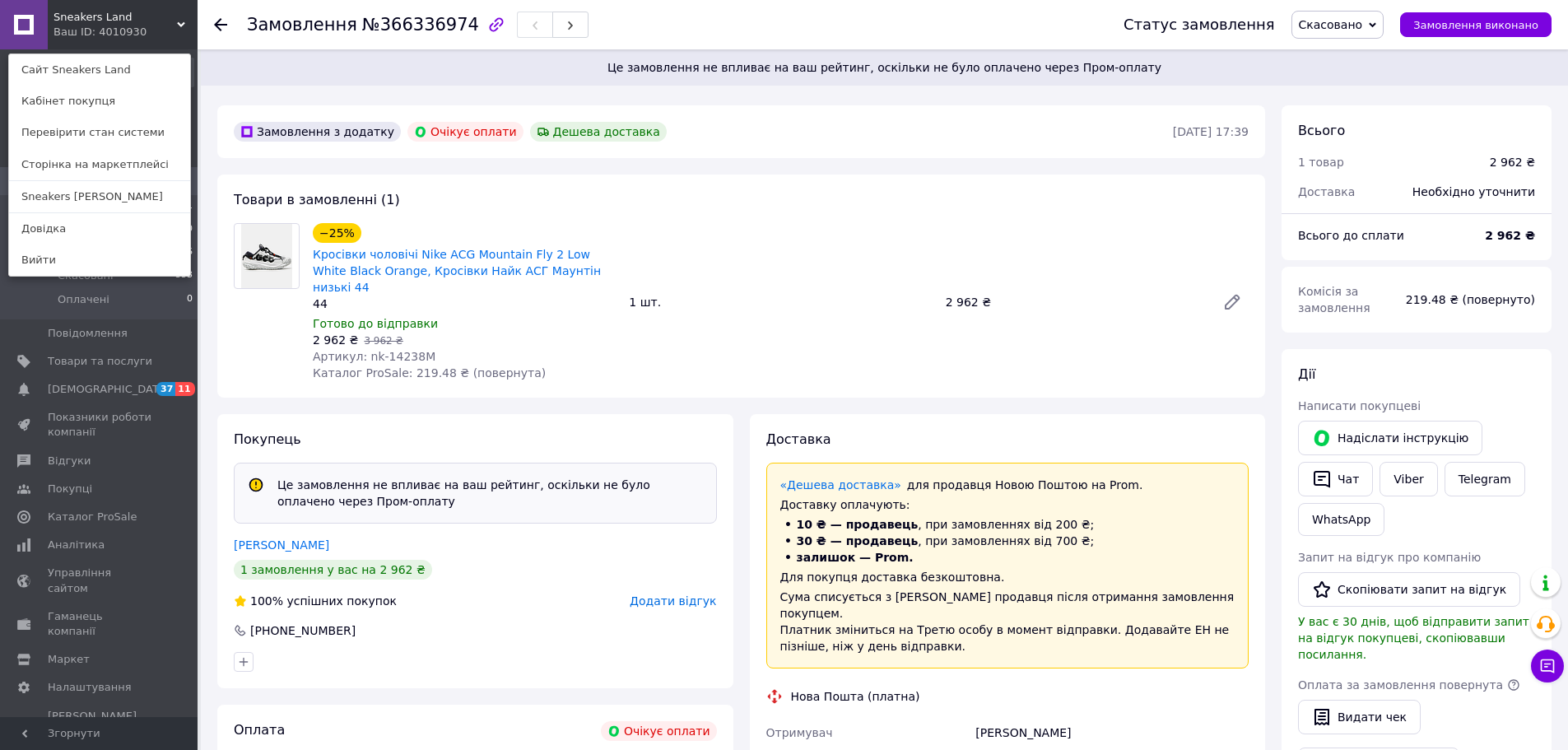
click at [437, 74] on span "Це замовлення не впливає на ваш рейтинг, оскільки не було оплачено через Пром-о…" at bounding box center [884, 67] width 1328 height 16
click at [575, 210] on div "«Дешева доставка» для продавця Новою Поштою на Prom." at bounding box center [558, 189] width 206 height 75
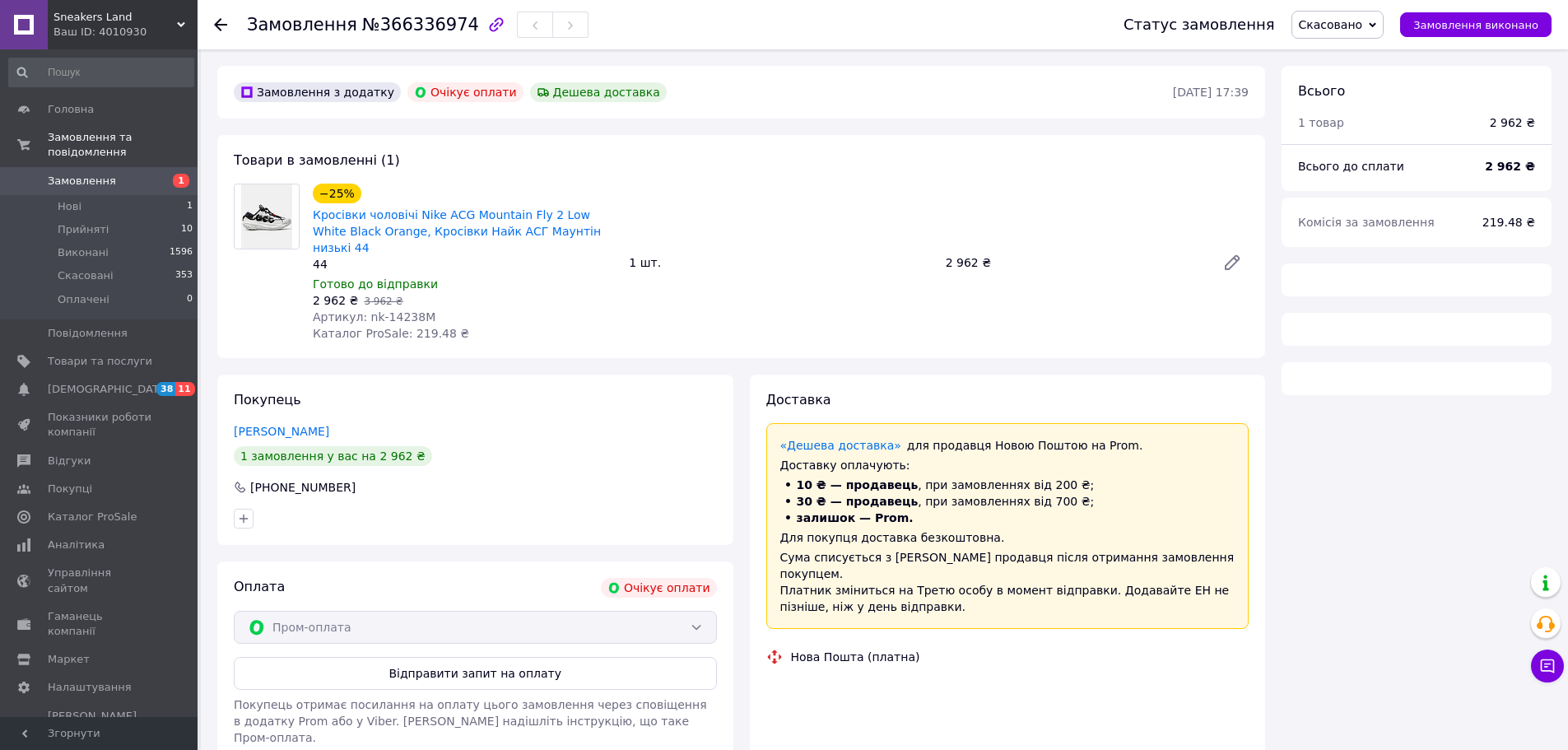
click at [96, 174] on span "Замовлення" at bounding box center [81, 181] width 69 height 15
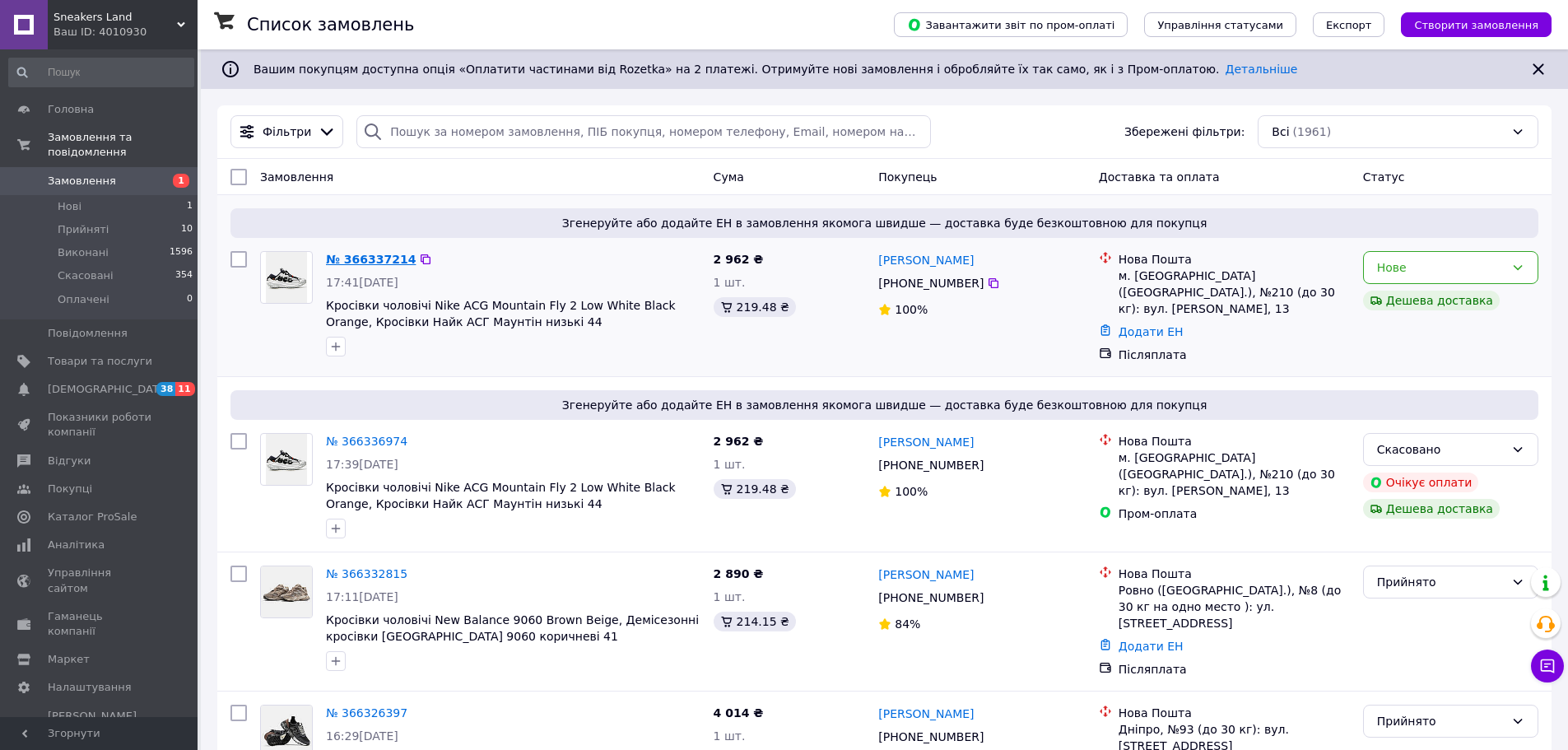
click at [377, 256] on link "№ 366337214" at bounding box center [371, 260] width 90 height 14
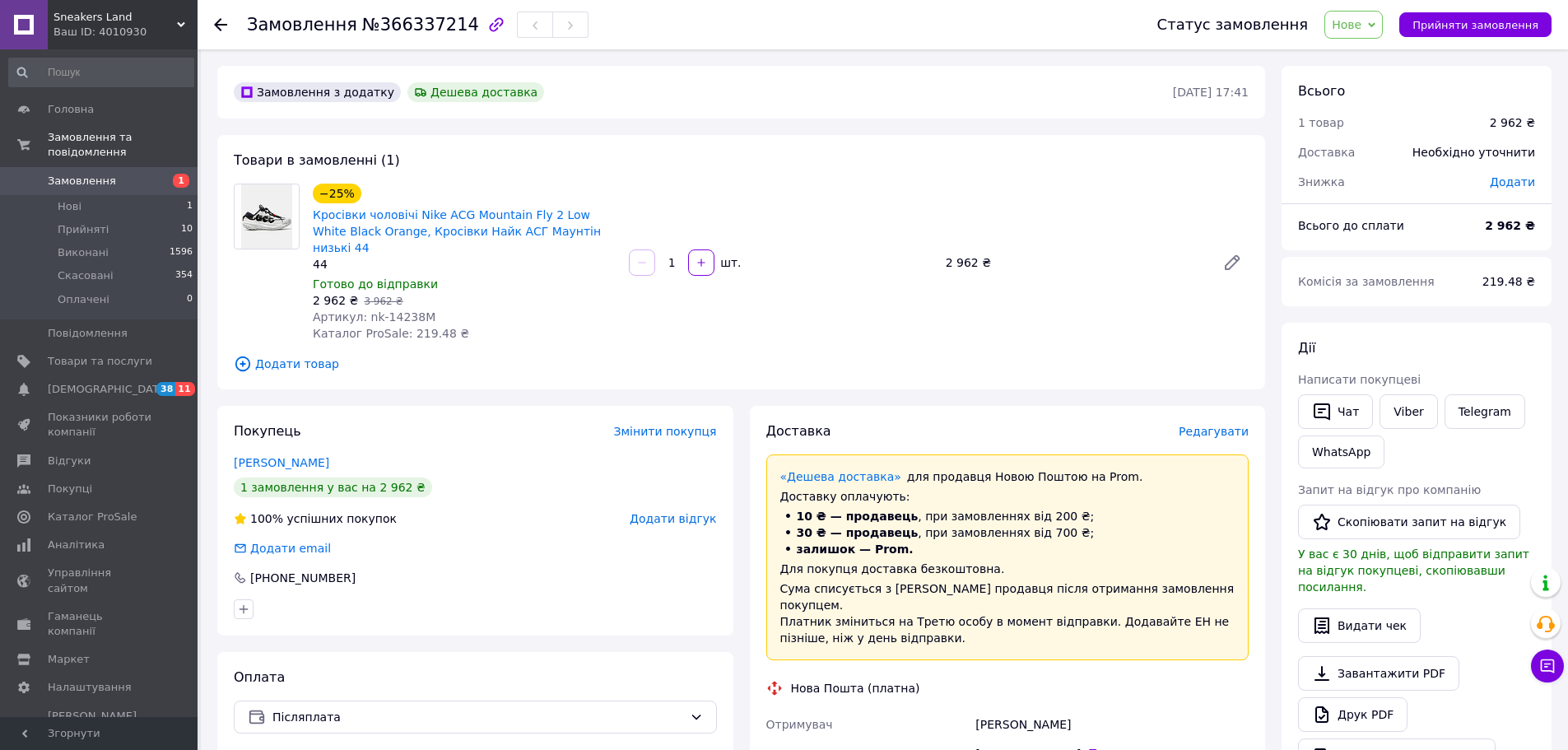
click at [52, 174] on span "Замовлення" at bounding box center [81, 181] width 69 height 15
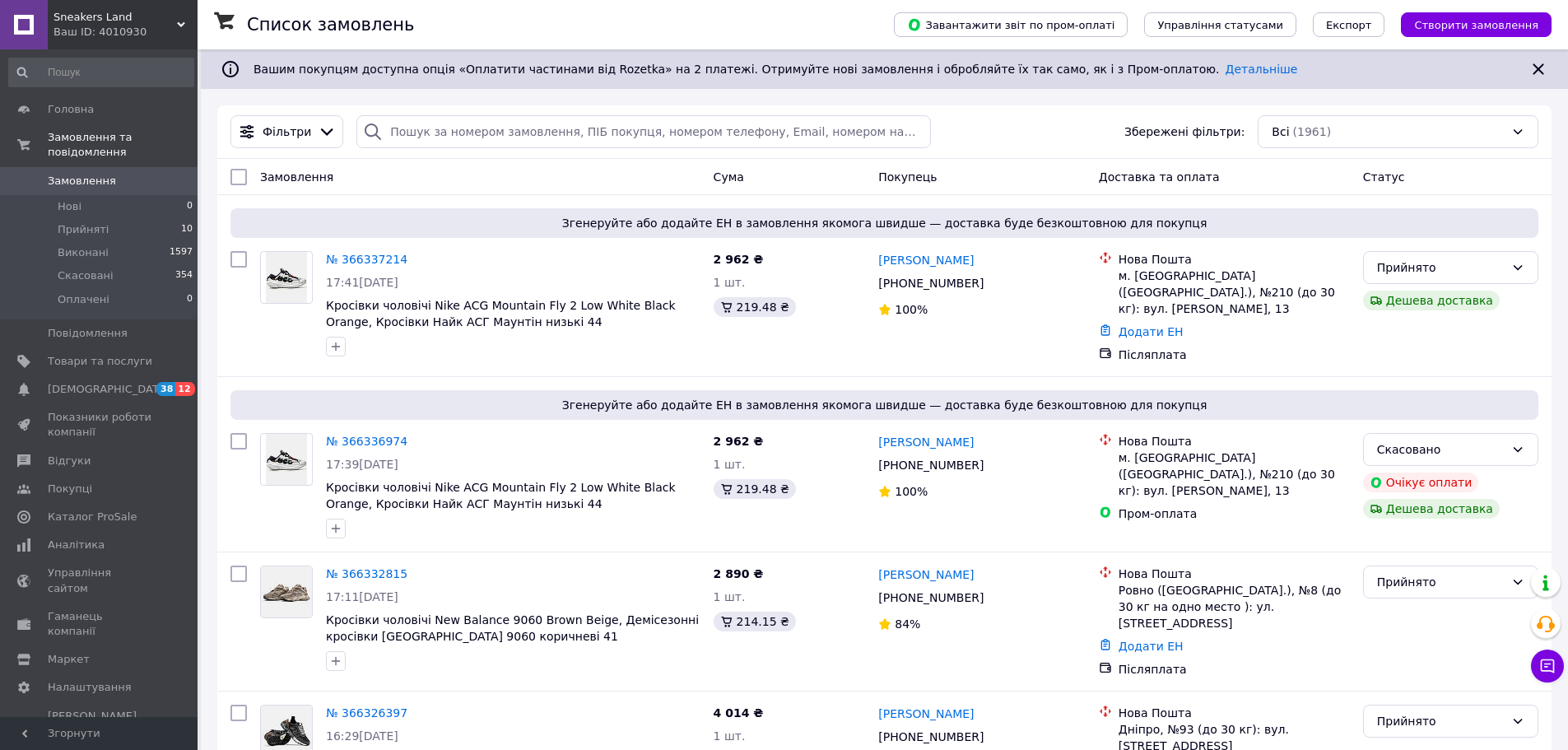
click at [136, 34] on div "Ваш ID: 4010930" at bounding box center [125, 32] width 144 height 15
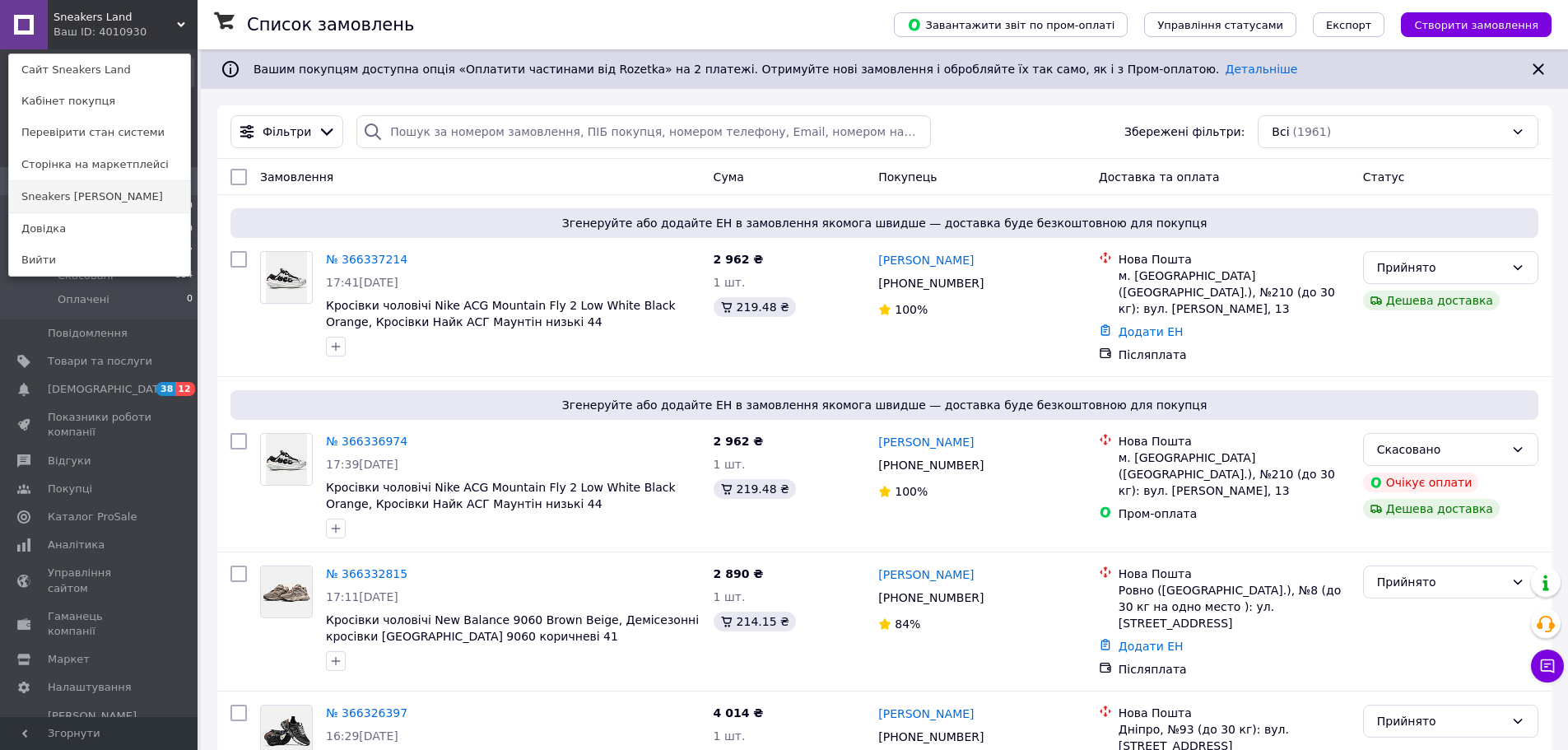
click at [82, 199] on link "Sneakers [PERSON_NAME]" at bounding box center [100, 196] width 181 height 31
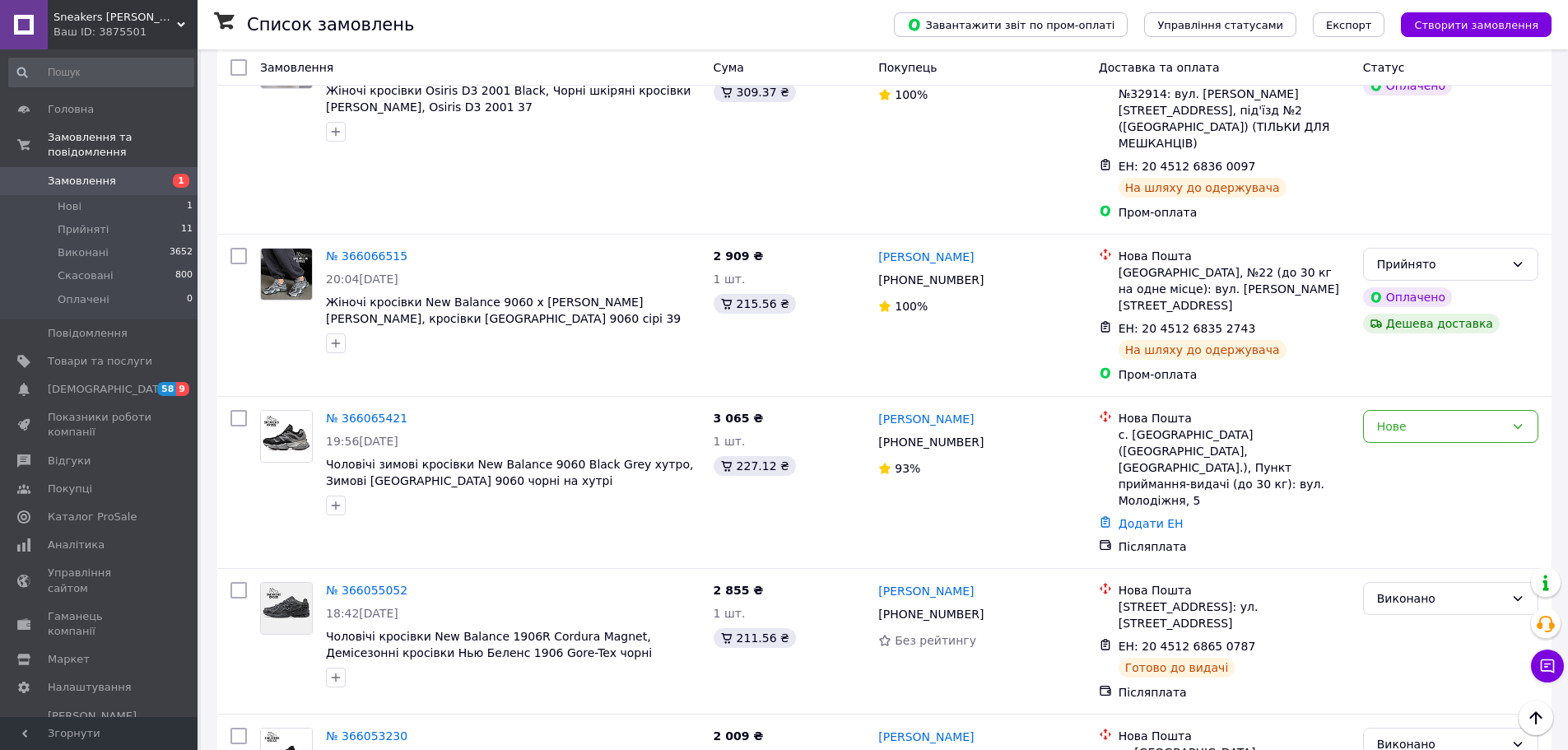
scroll to position [2424, 0]
